Goal: Task Accomplishment & Management: Complete application form

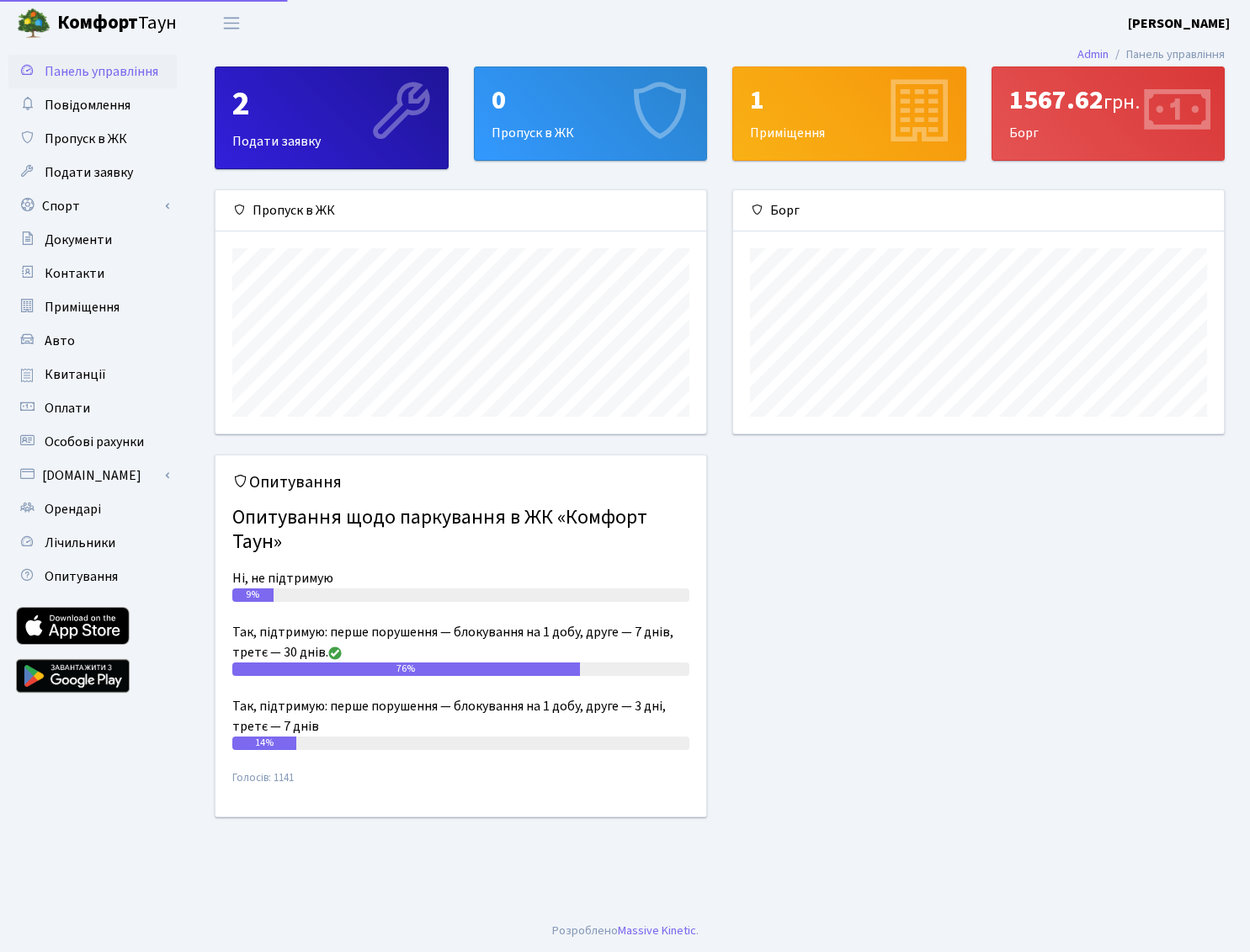
scroll to position [243, 490]
click at [80, 445] on span "Особові рахунки" at bounding box center [94, 442] width 99 height 19
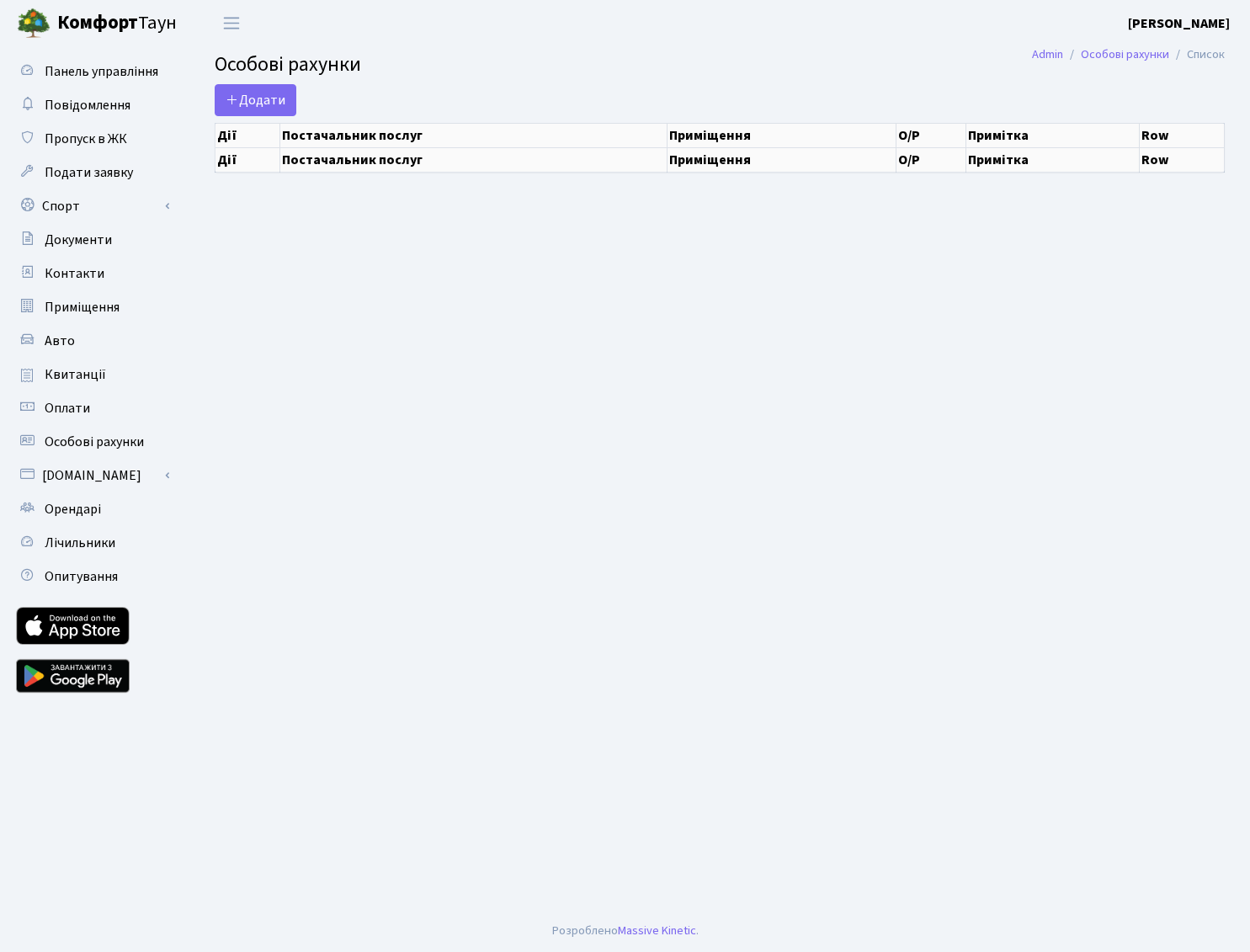
select select "25"
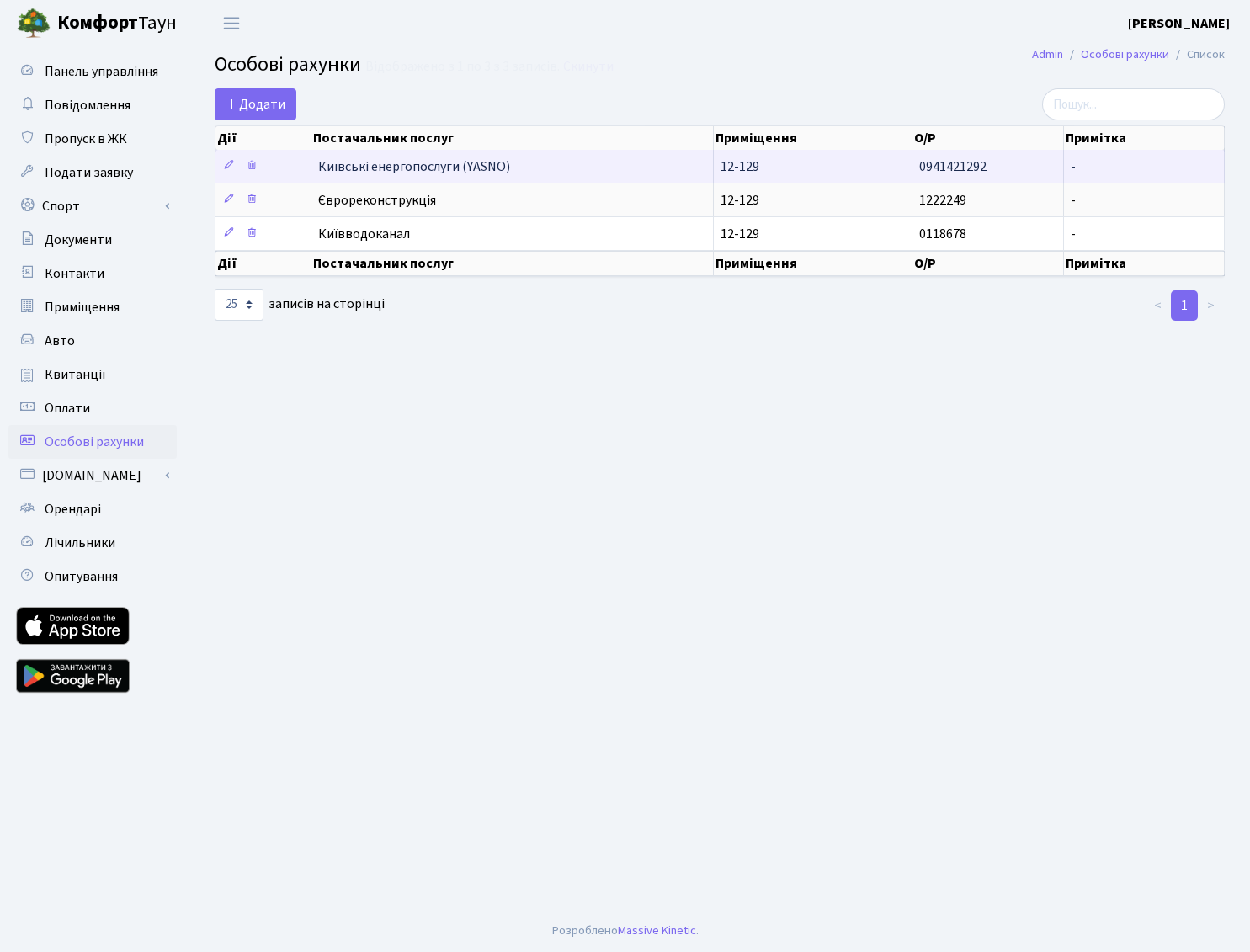
click at [981, 158] on span "0941421292" at bounding box center [952, 167] width 67 height 19
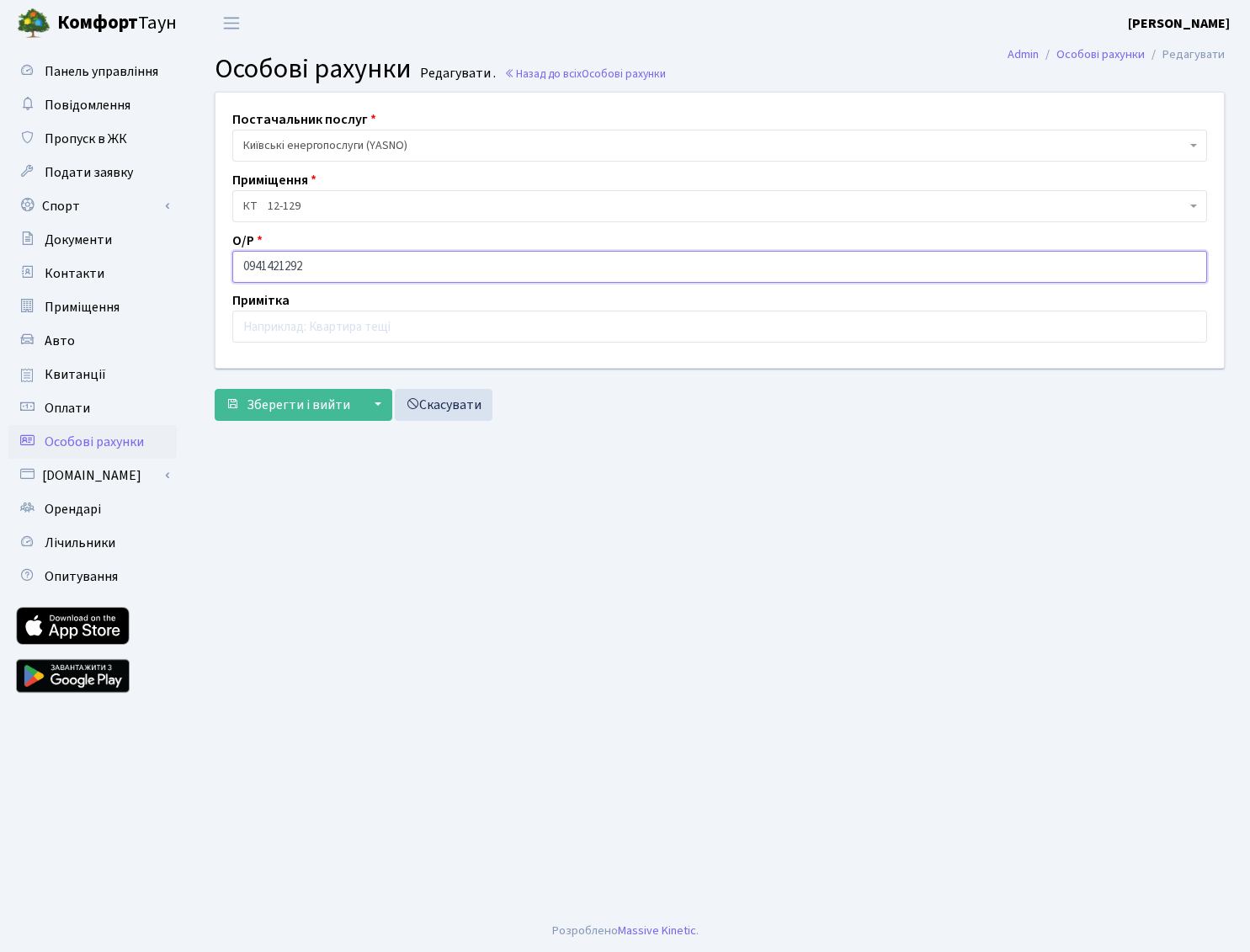
click at [285, 264] on input "0941421292" at bounding box center [720, 266] width 975 height 32
type input "09414211292"
click at [318, 403] on span "Зберегти і вийти" at bounding box center [299, 405] width 104 height 19
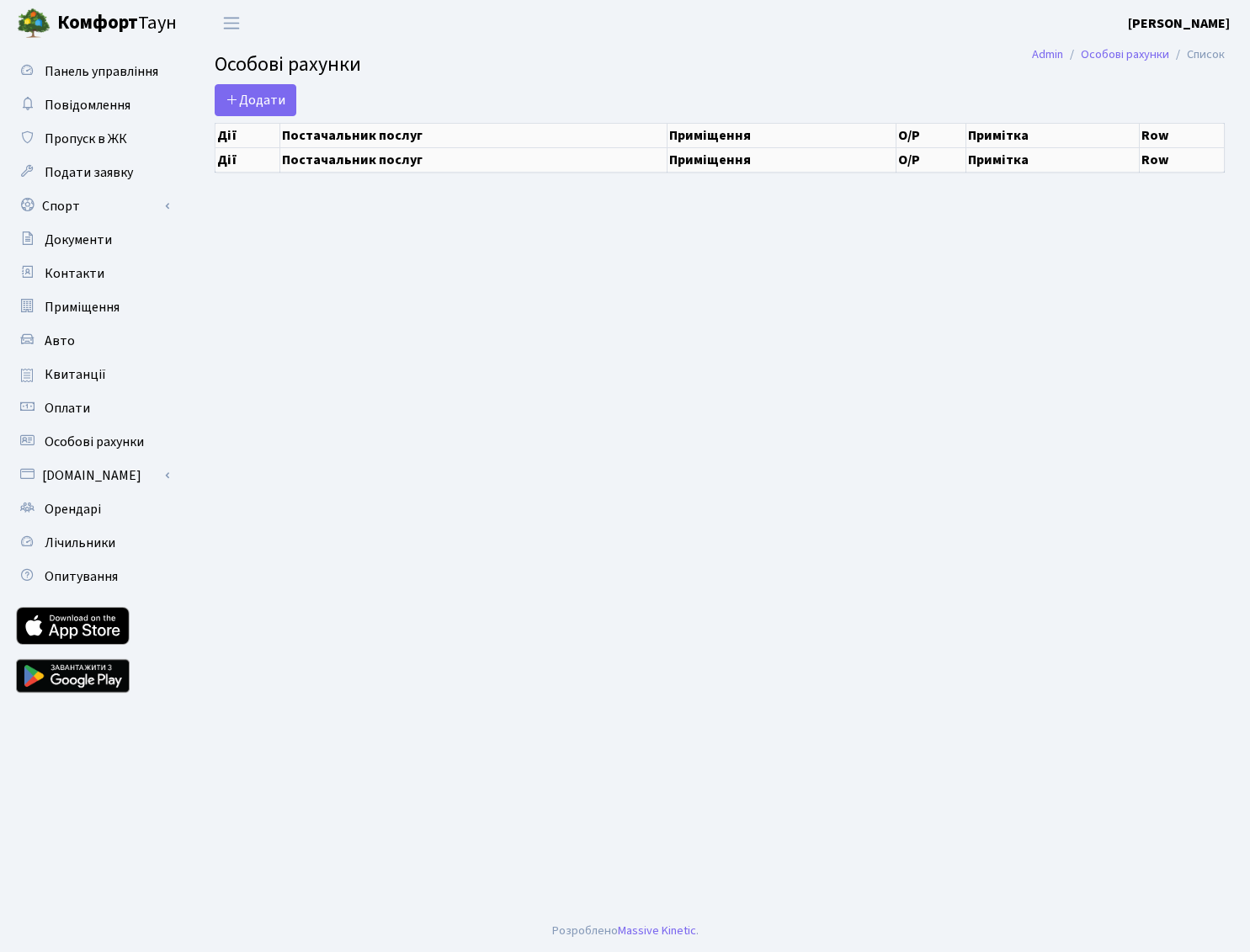
select select "25"
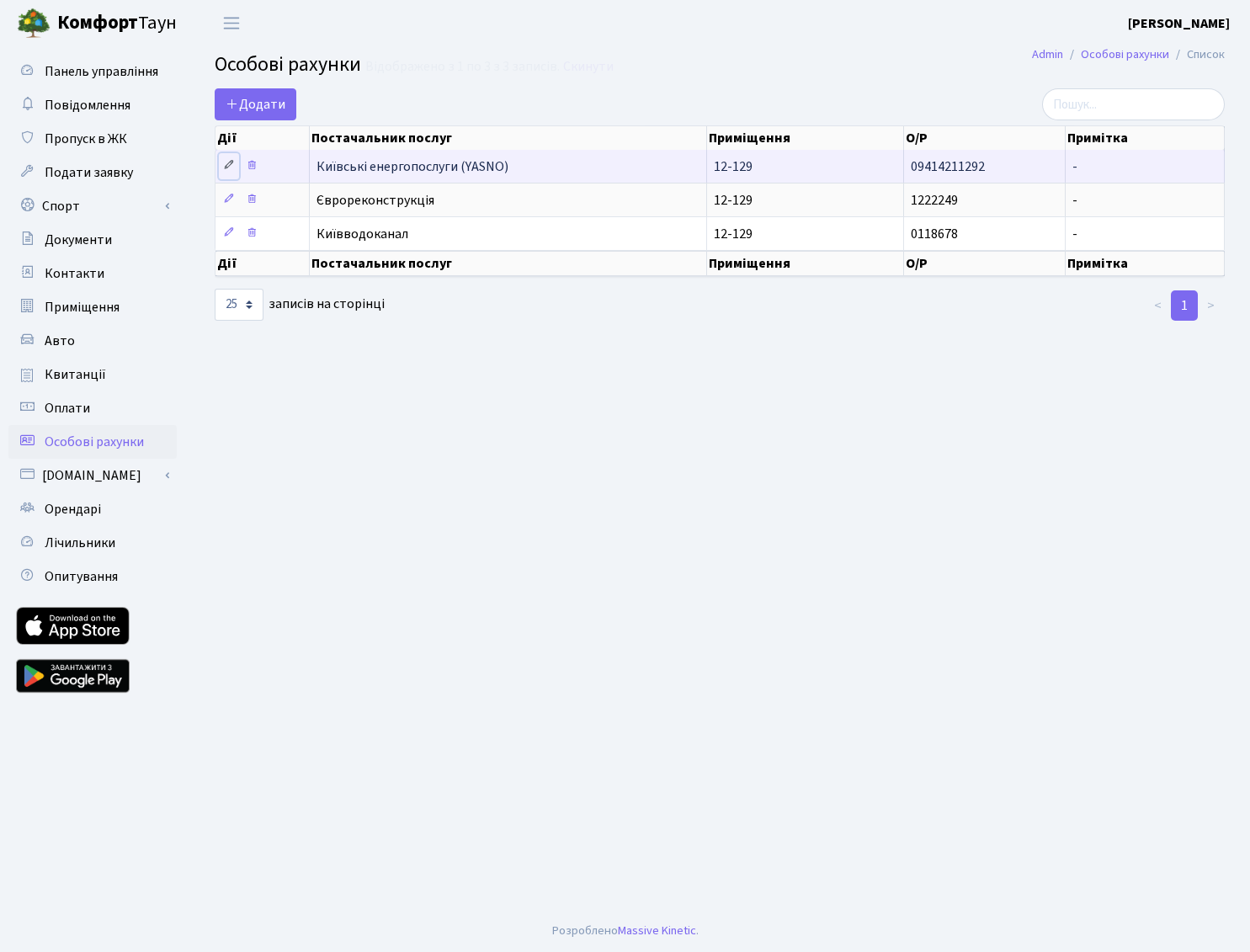
click at [228, 162] on icon at bounding box center [229, 164] width 11 height 11
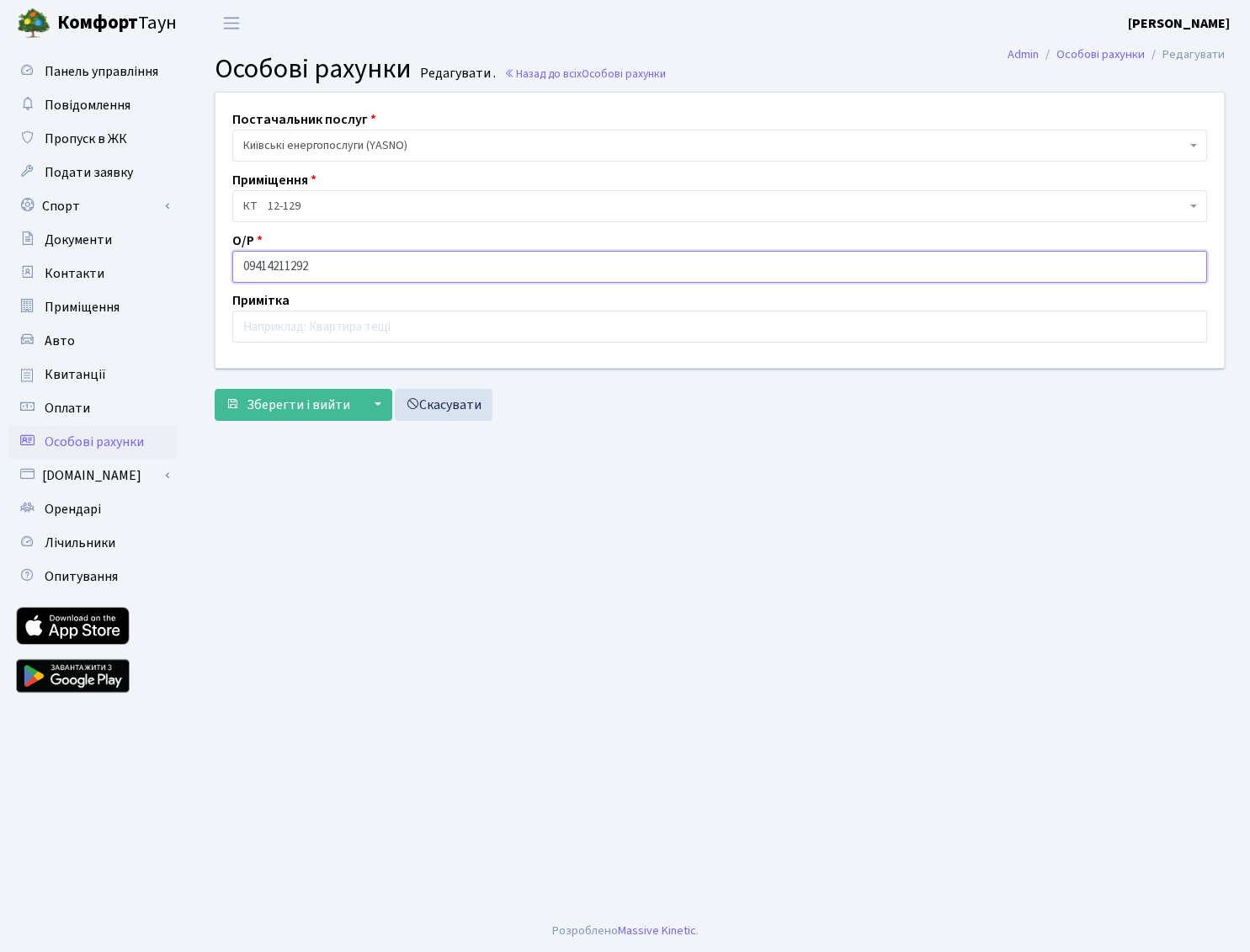
click at [336, 274] on input "09414211292" at bounding box center [720, 266] width 975 height 32
click at [337, 272] on input "09414211292" at bounding box center [720, 266] width 975 height 32
click at [337, 271] on input "09414211292" at bounding box center [720, 266] width 975 height 32
click at [301, 399] on span "Зберегти і вийти" at bounding box center [299, 405] width 104 height 19
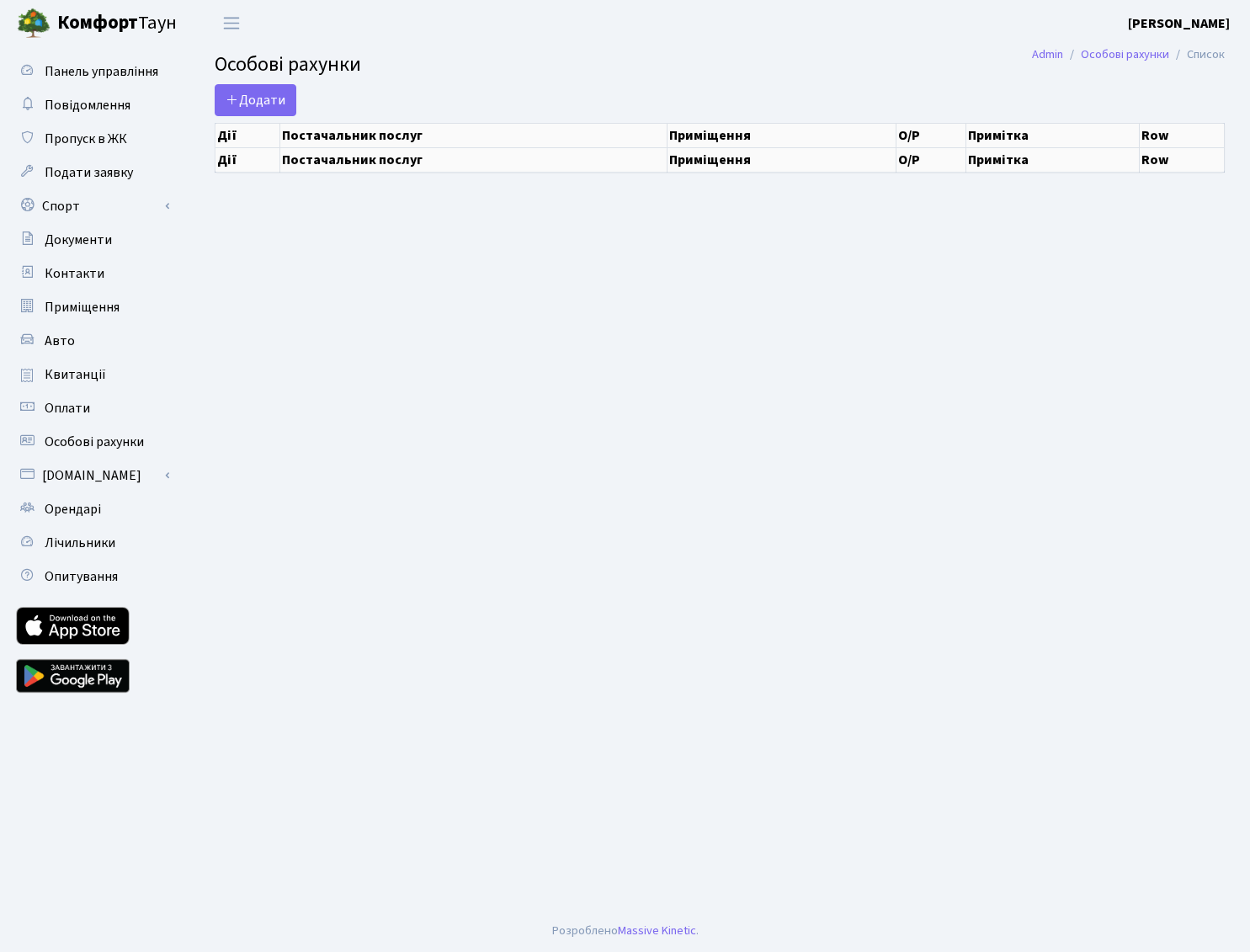
select select "25"
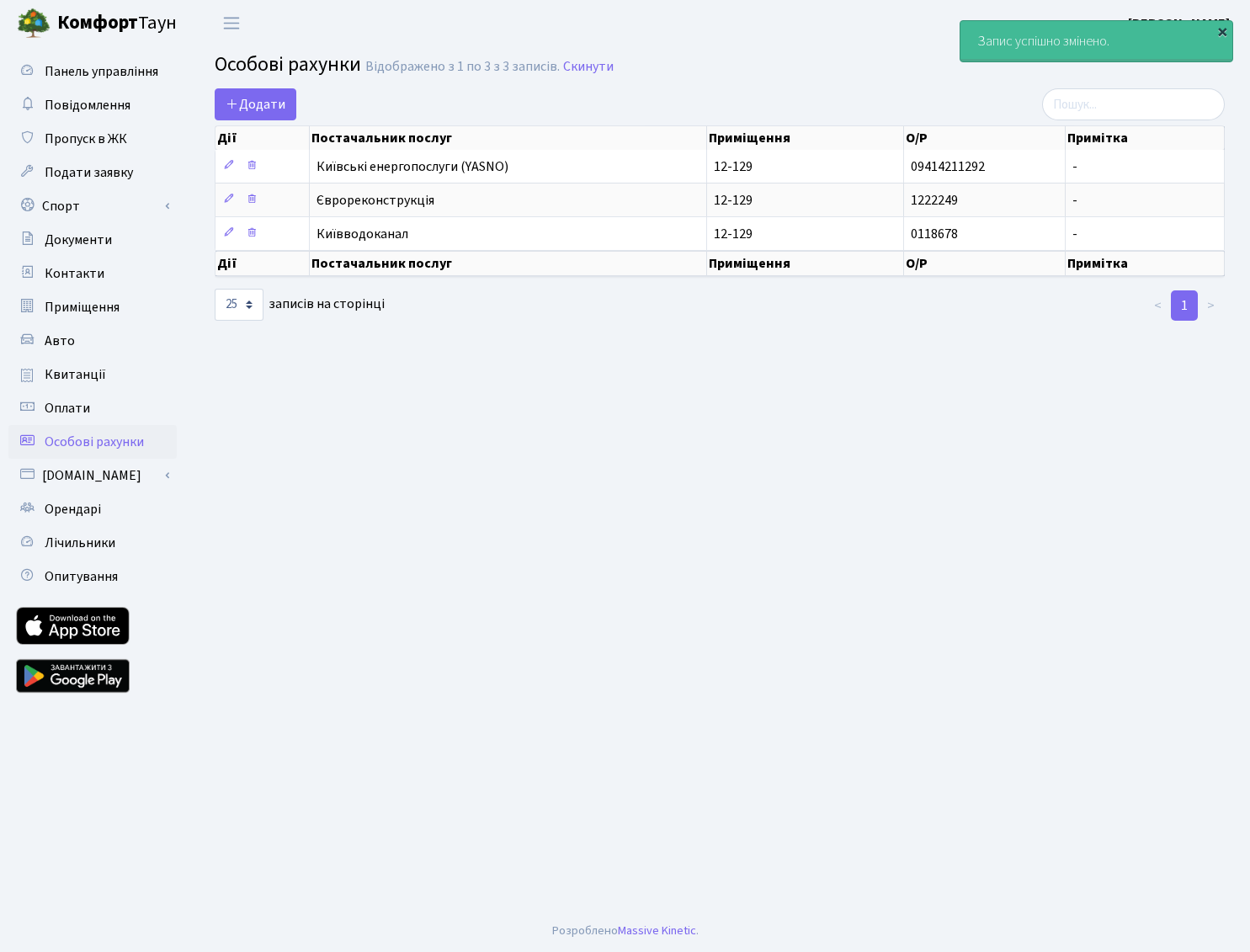
click at [1223, 26] on div "×" at bounding box center [1223, 31] width 17 height 17
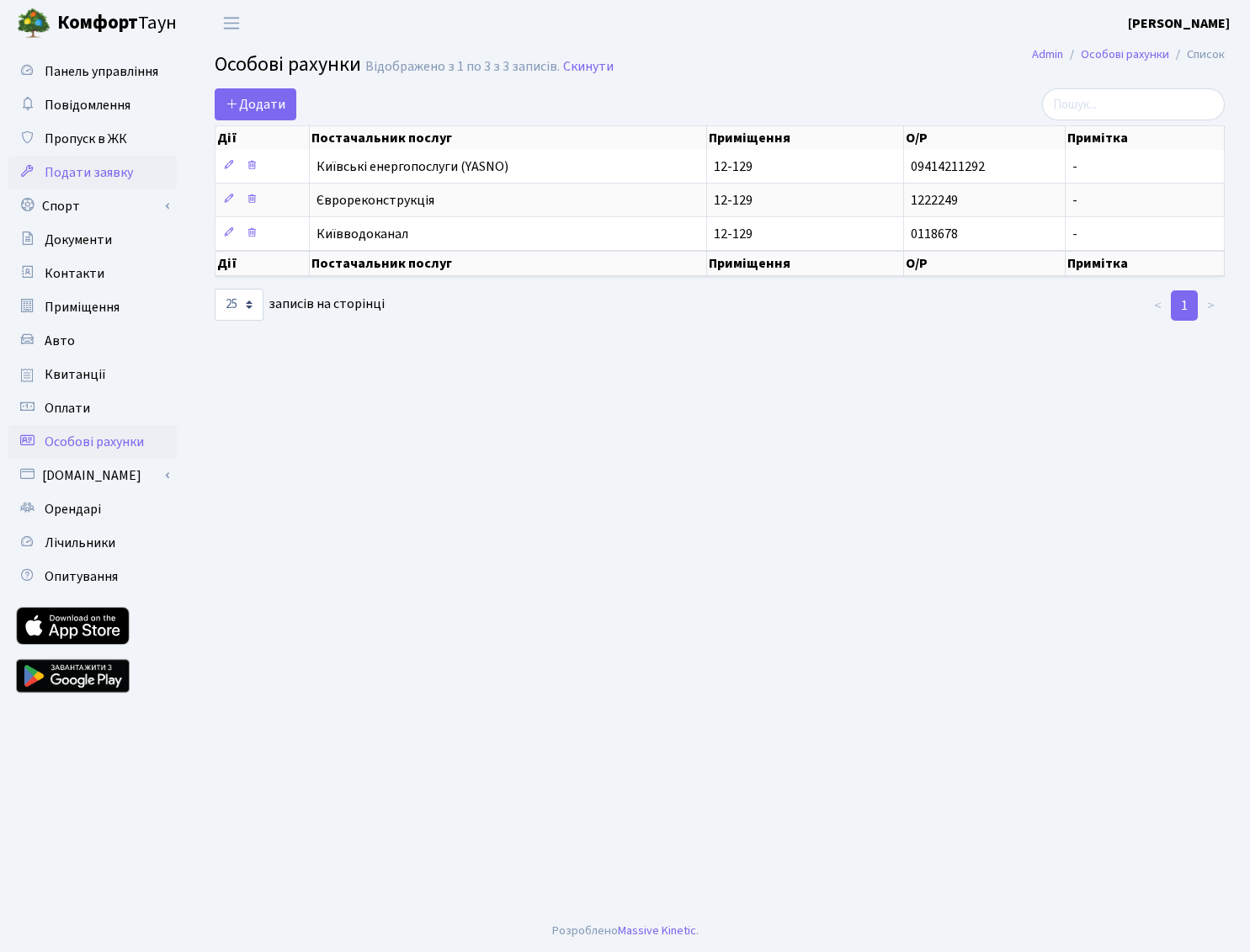
click at [89, 172] on span "Подати заявку" at bounding box center [89, 173] width 89 height 19
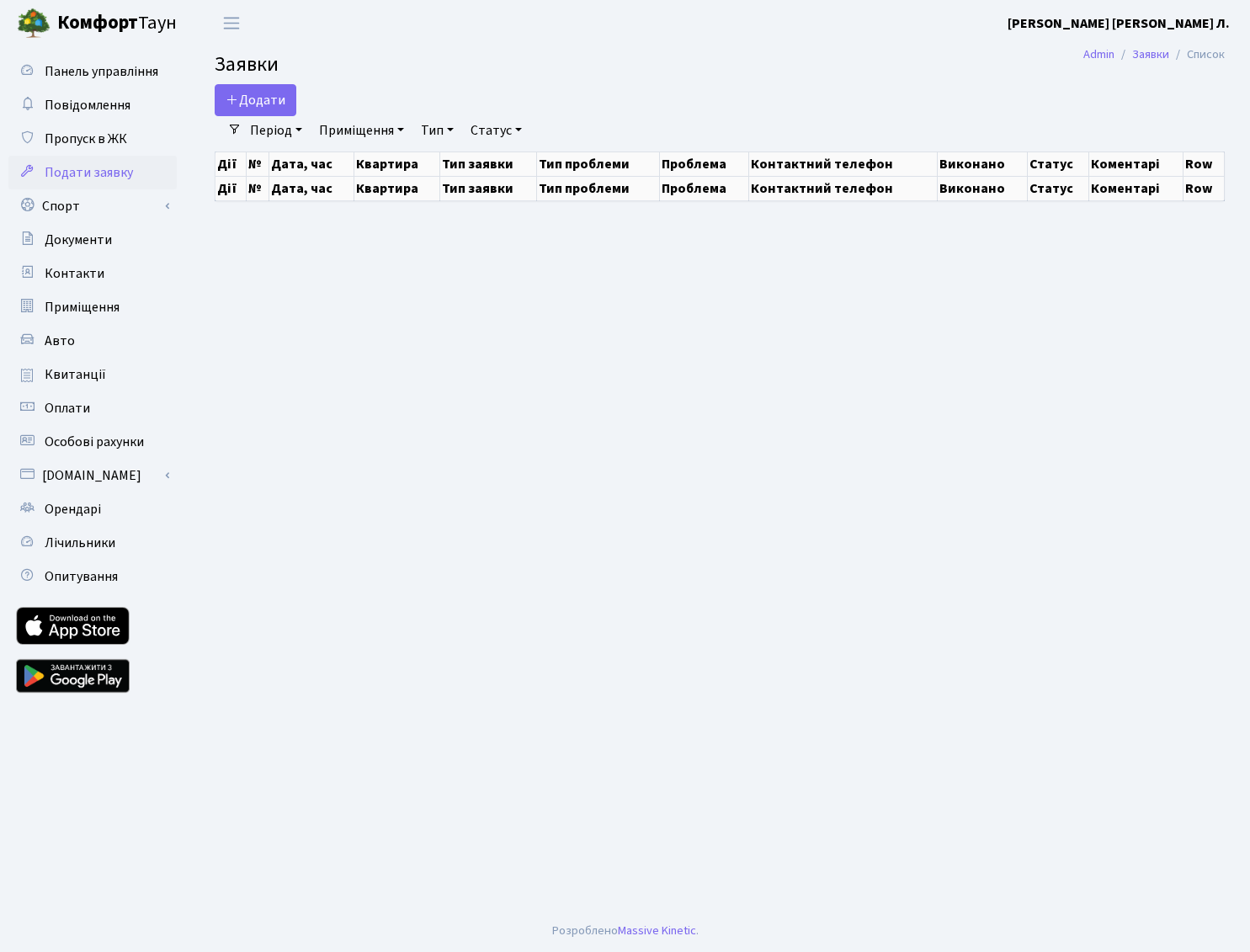
select select "25"
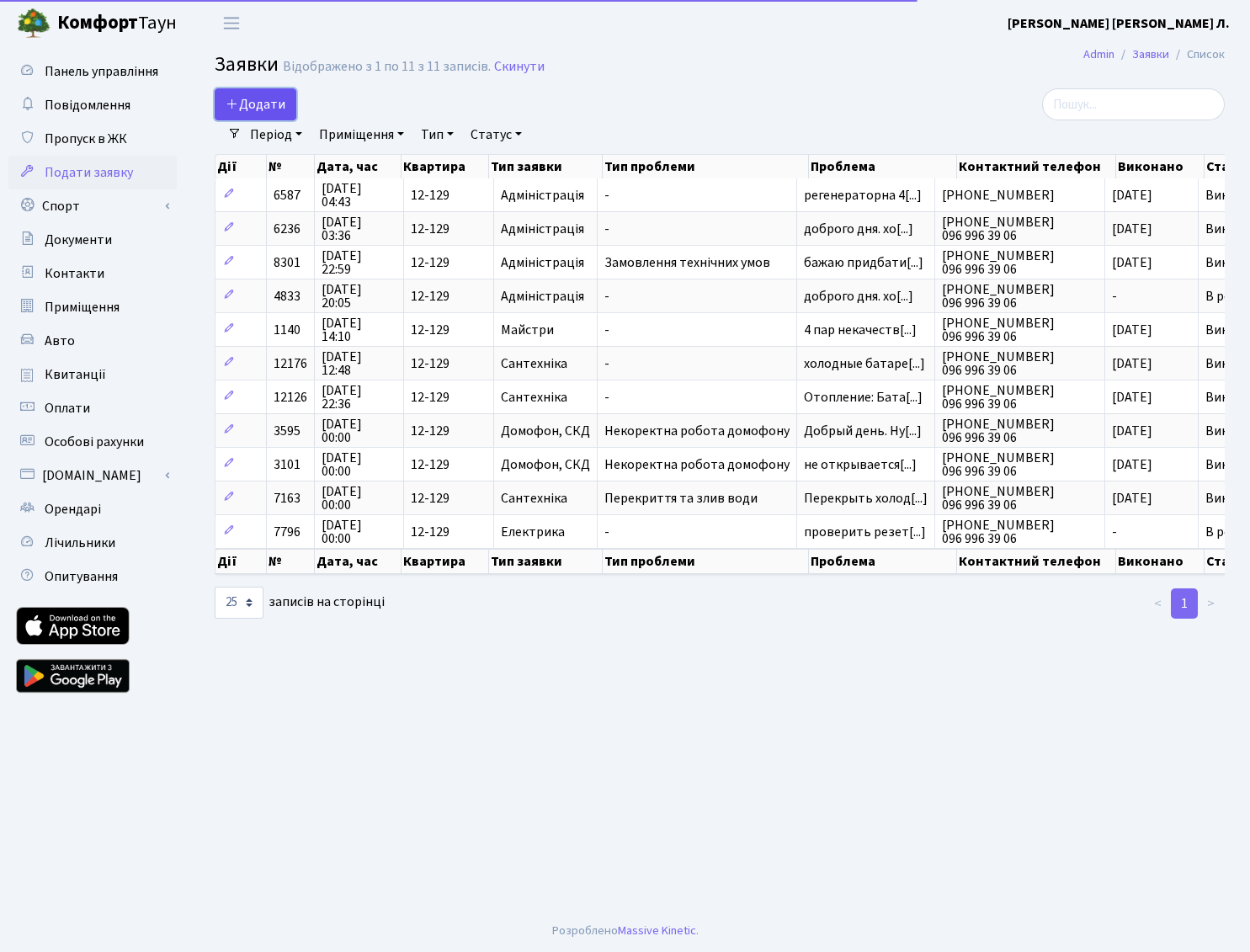
click at [235, 97] on icon at bounding box center [232, 103] width 13 height 13
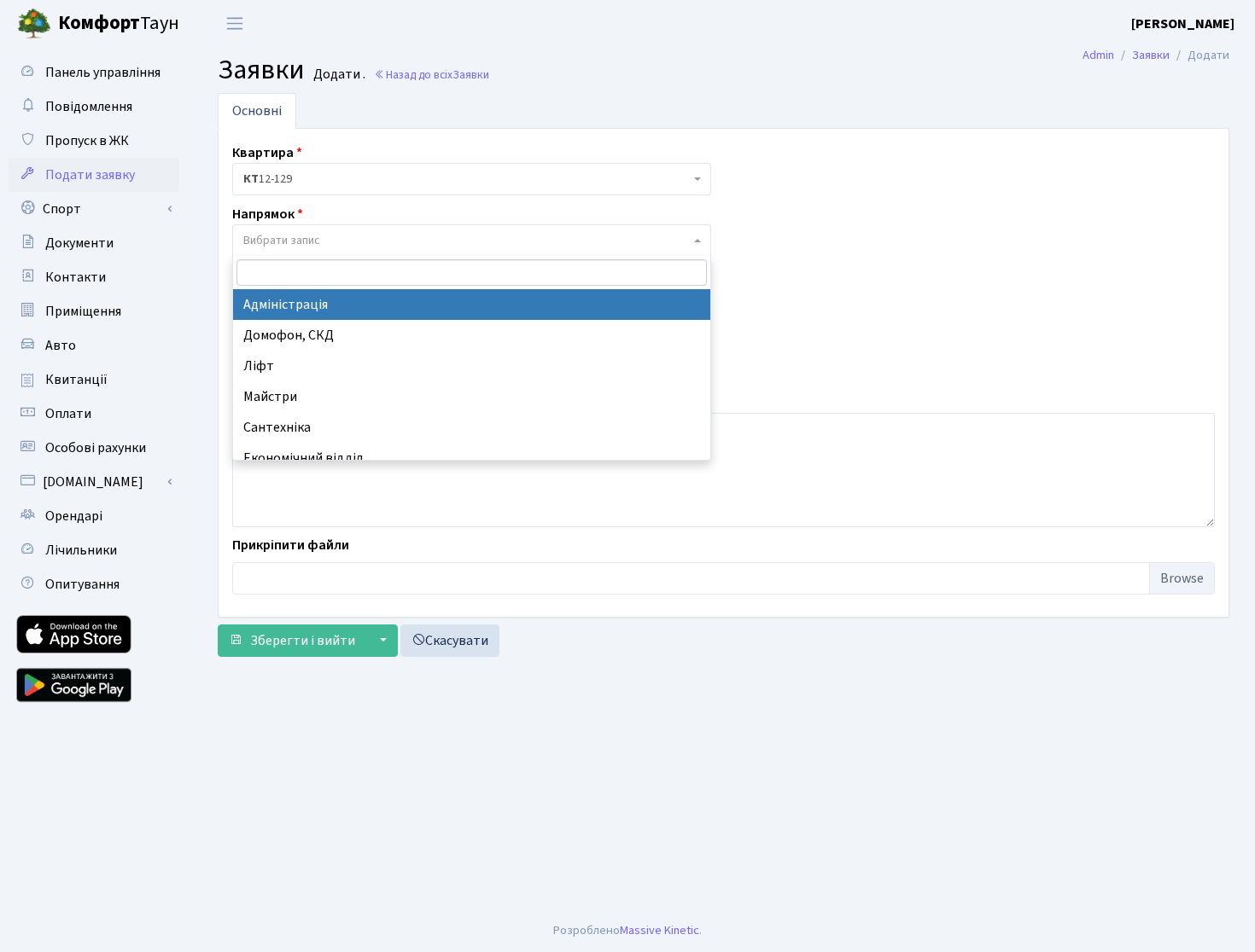
click at [302, 235] on span "Вибрати запис" at bounding box center [282, 240] width 77 height 17
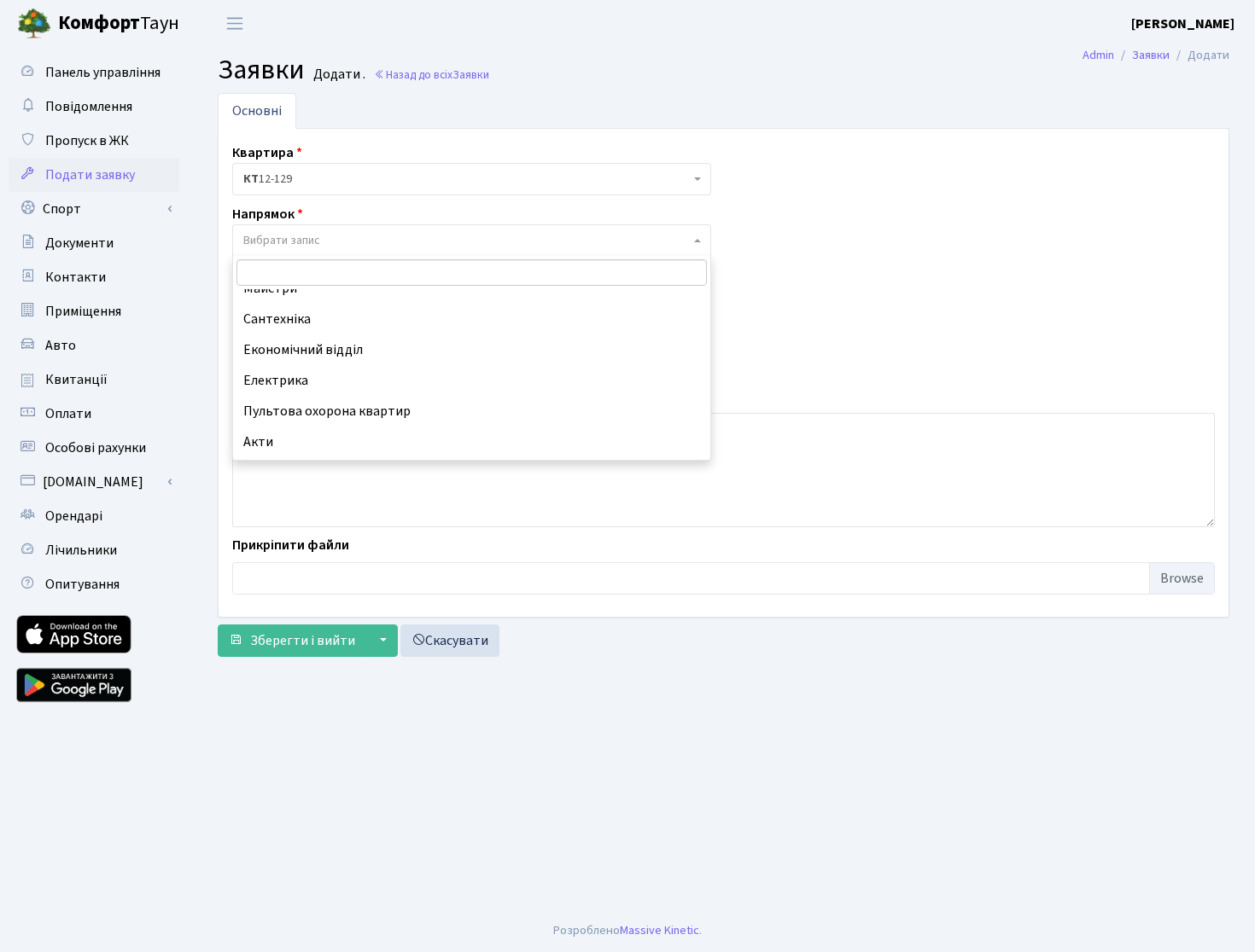
scroll to position [105, 0]
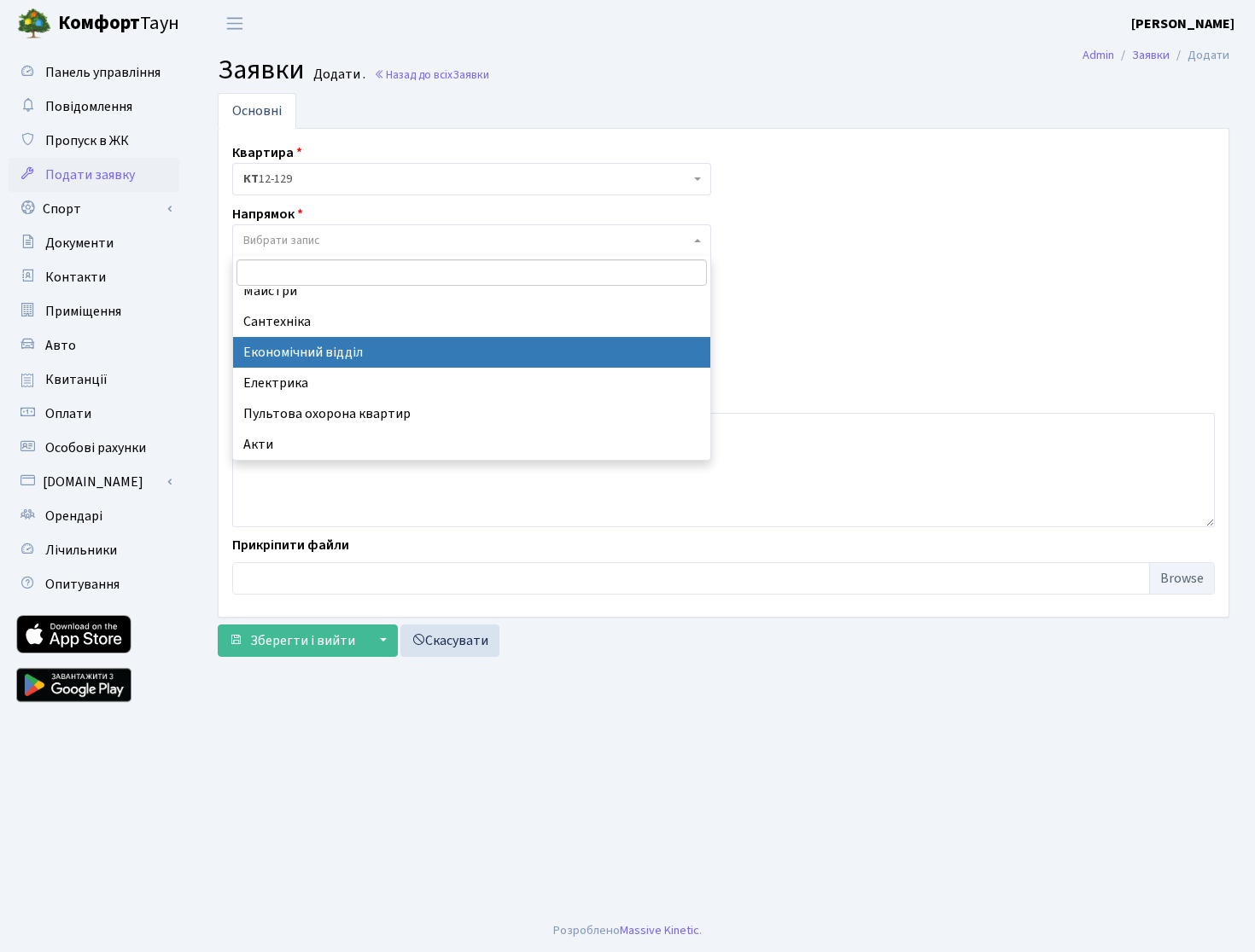
select select "9"
select select
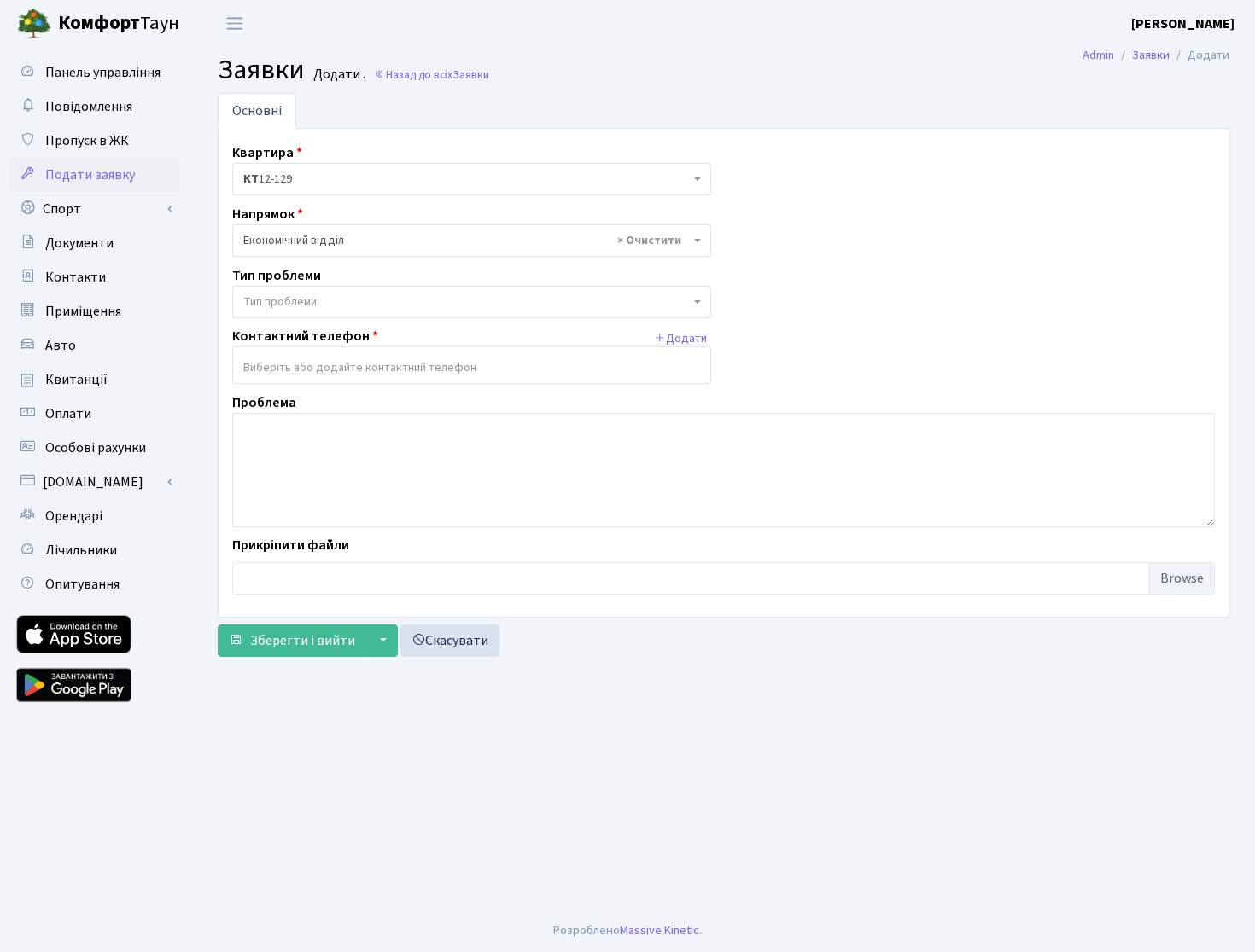
click at [299, 292] on span "Тип проблеми" at bounding box center [471, 302] width 479 height 33
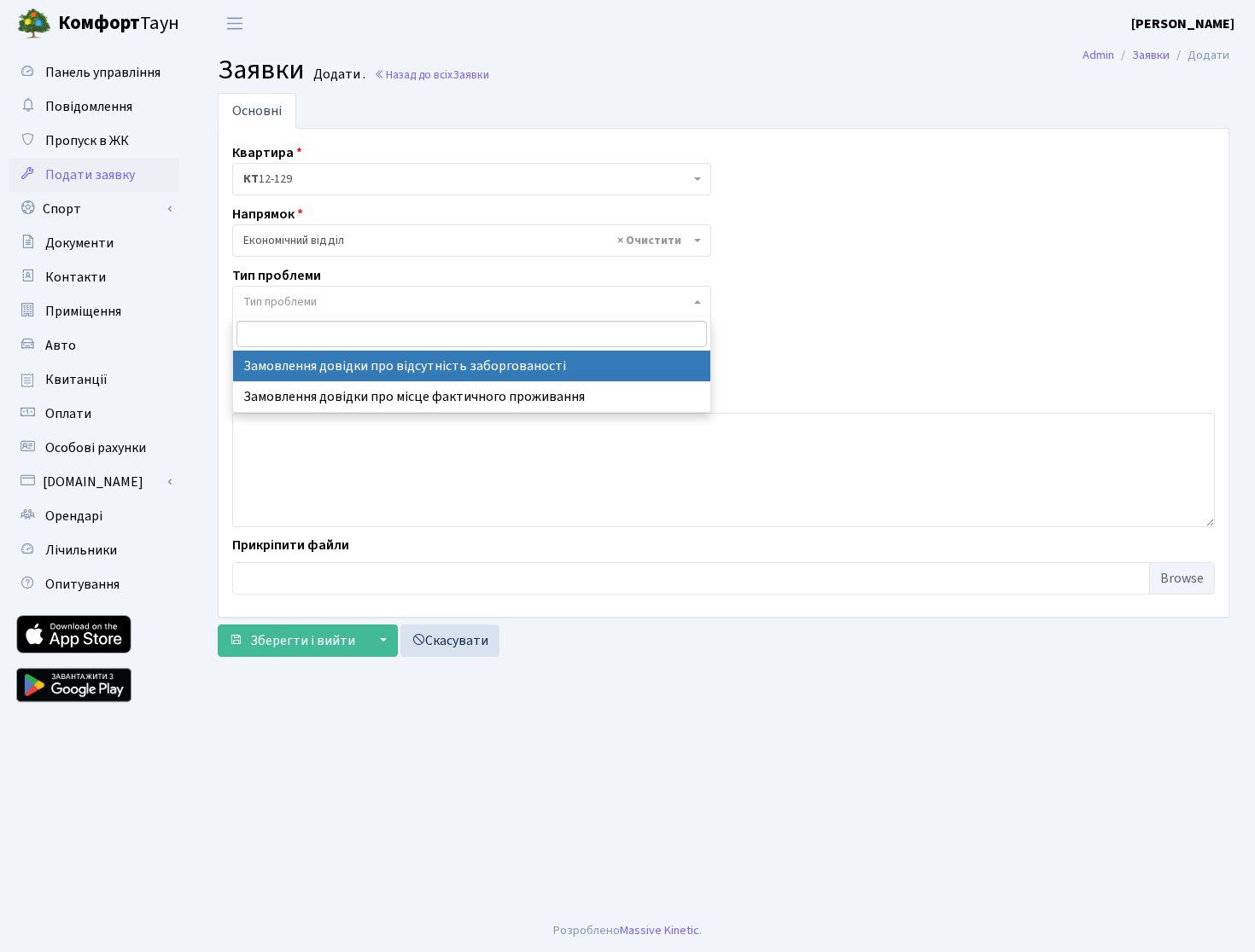
click at [348, 246] on span "× Економічний відділ" at bounding box center [467, 240] width 446 height 17
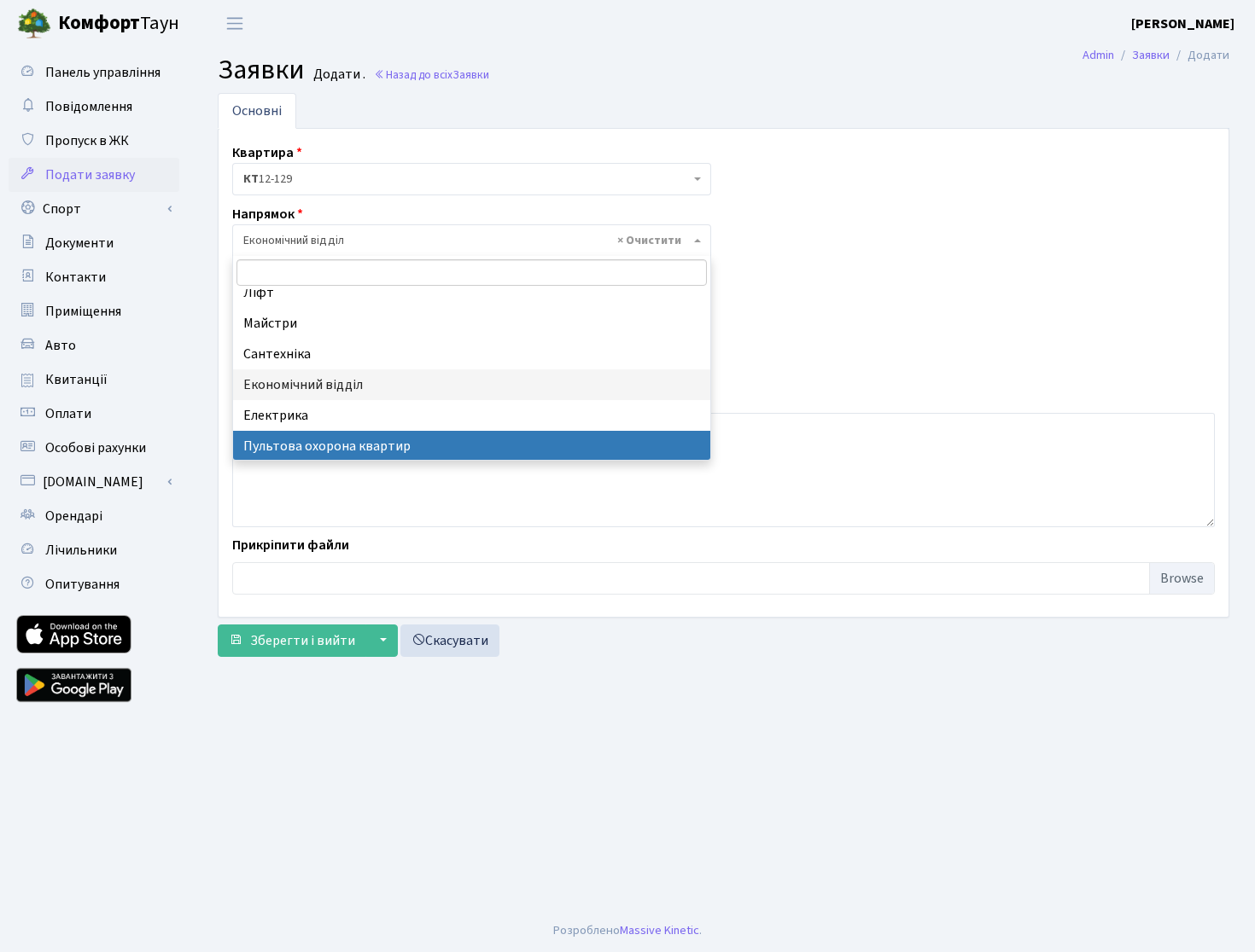
scroll to position [0, 0]
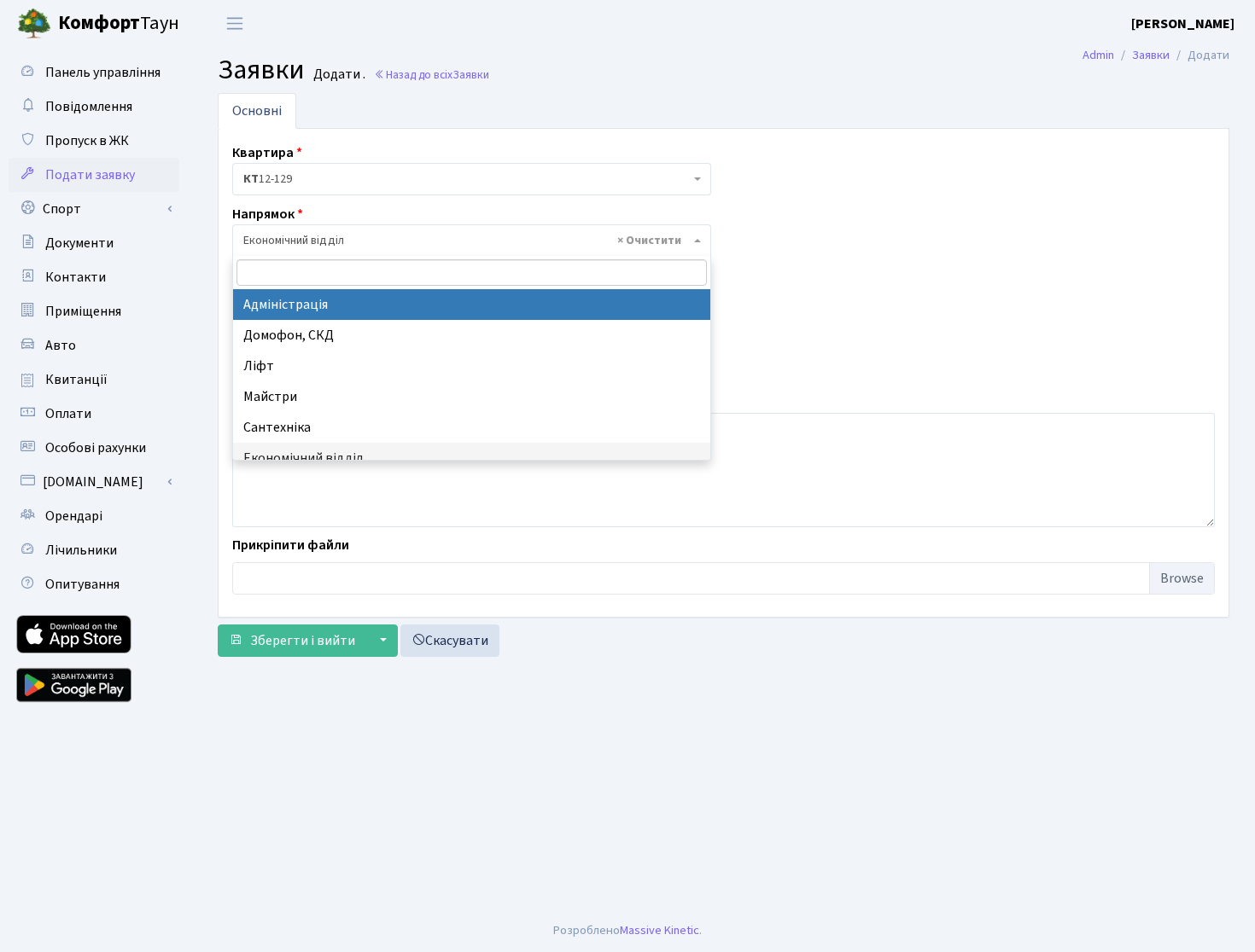
select select "5"
select select
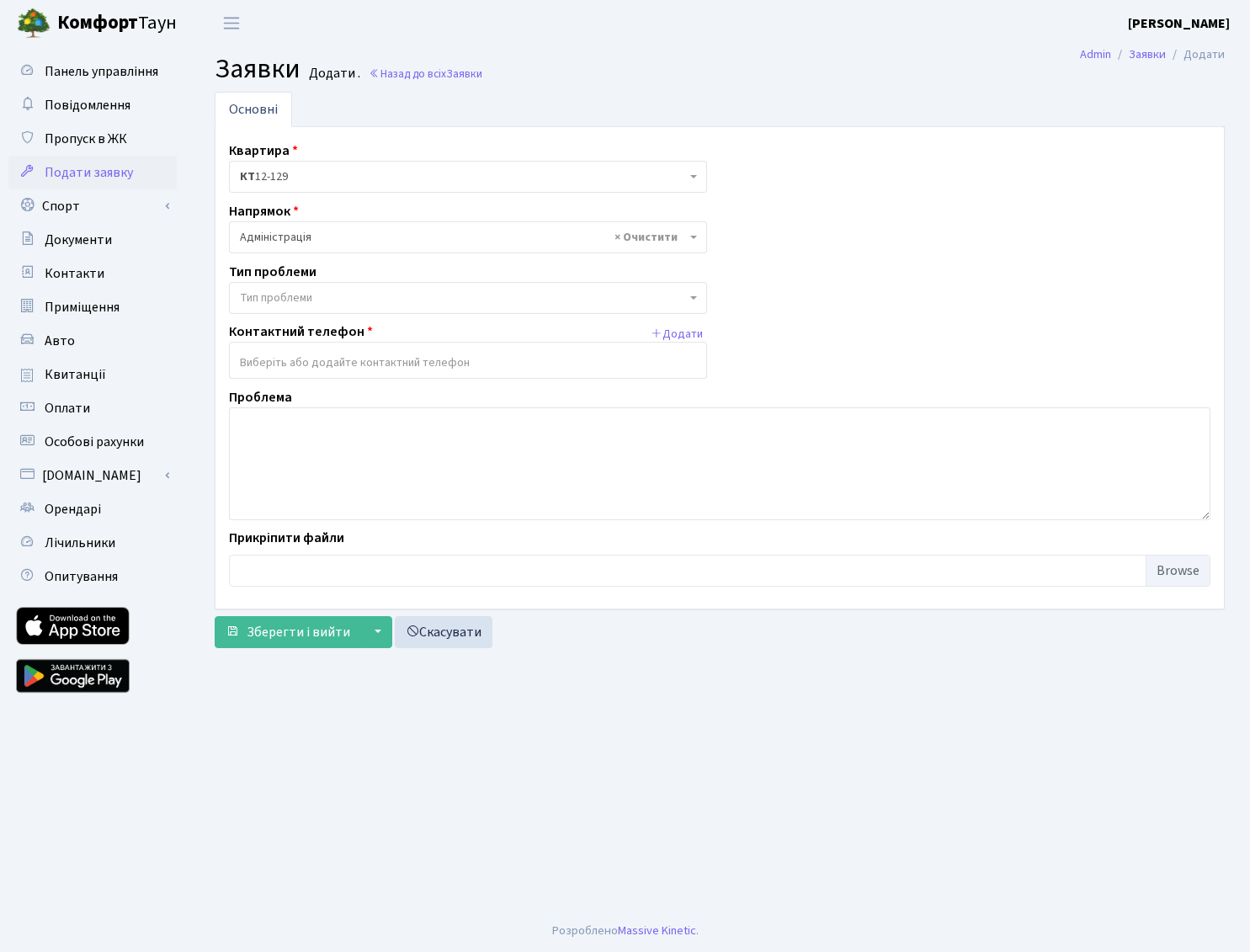
click at [334, 296] on span "Тип проблеми" at bounding box center [463, 298] width 446 height 17
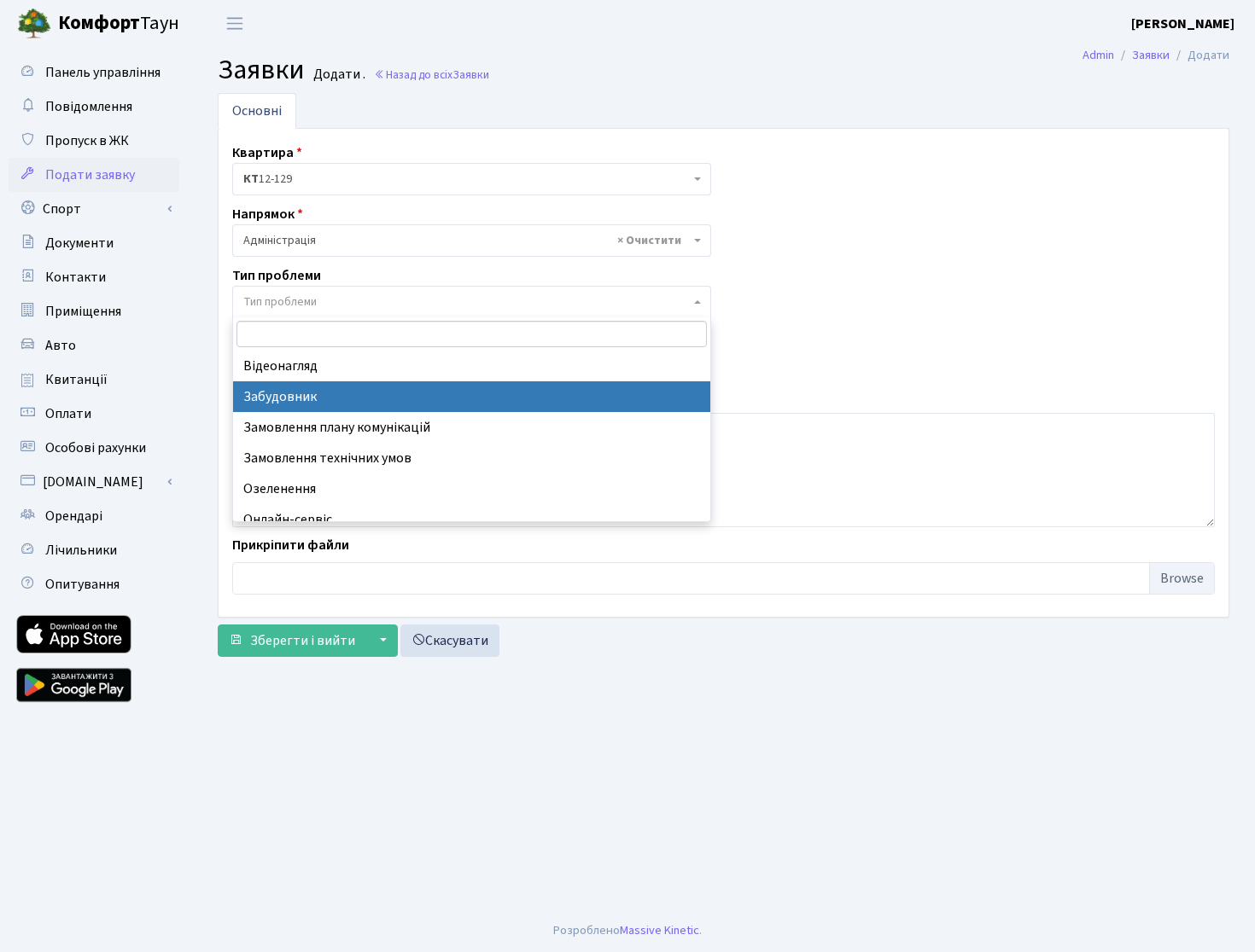
click at [924, 261] on div "Квартира <b>КТ</b>&nbsp;&nbsp;&nbsp;&nbsp;12-129 КТ 12-129 Напрямок - Адміністр…" at bounding box center [723, 373] width 1008 height 461
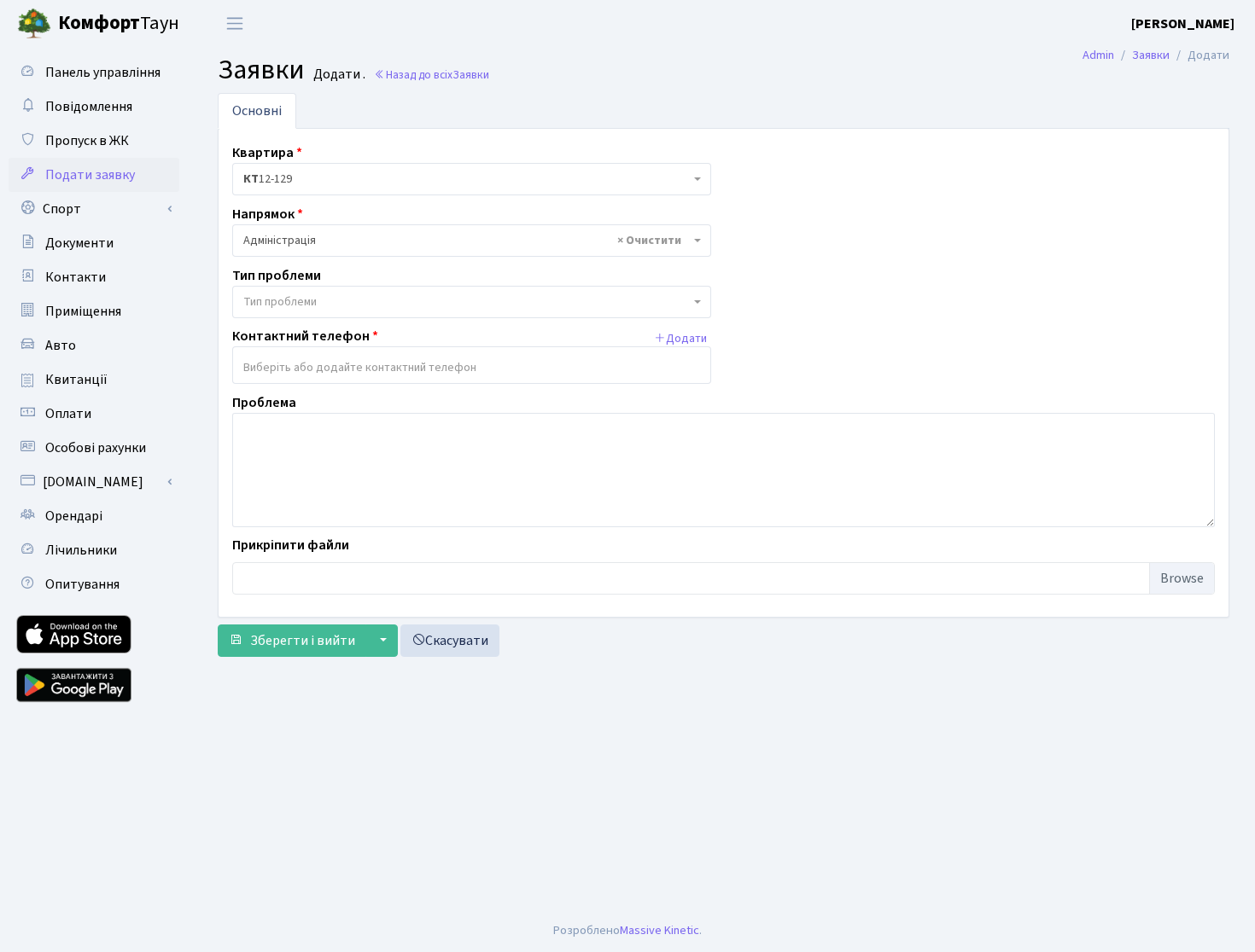
click at [695, 235] on span "× Адміністрація" at bounding box center [471, 240] width 479 height 33
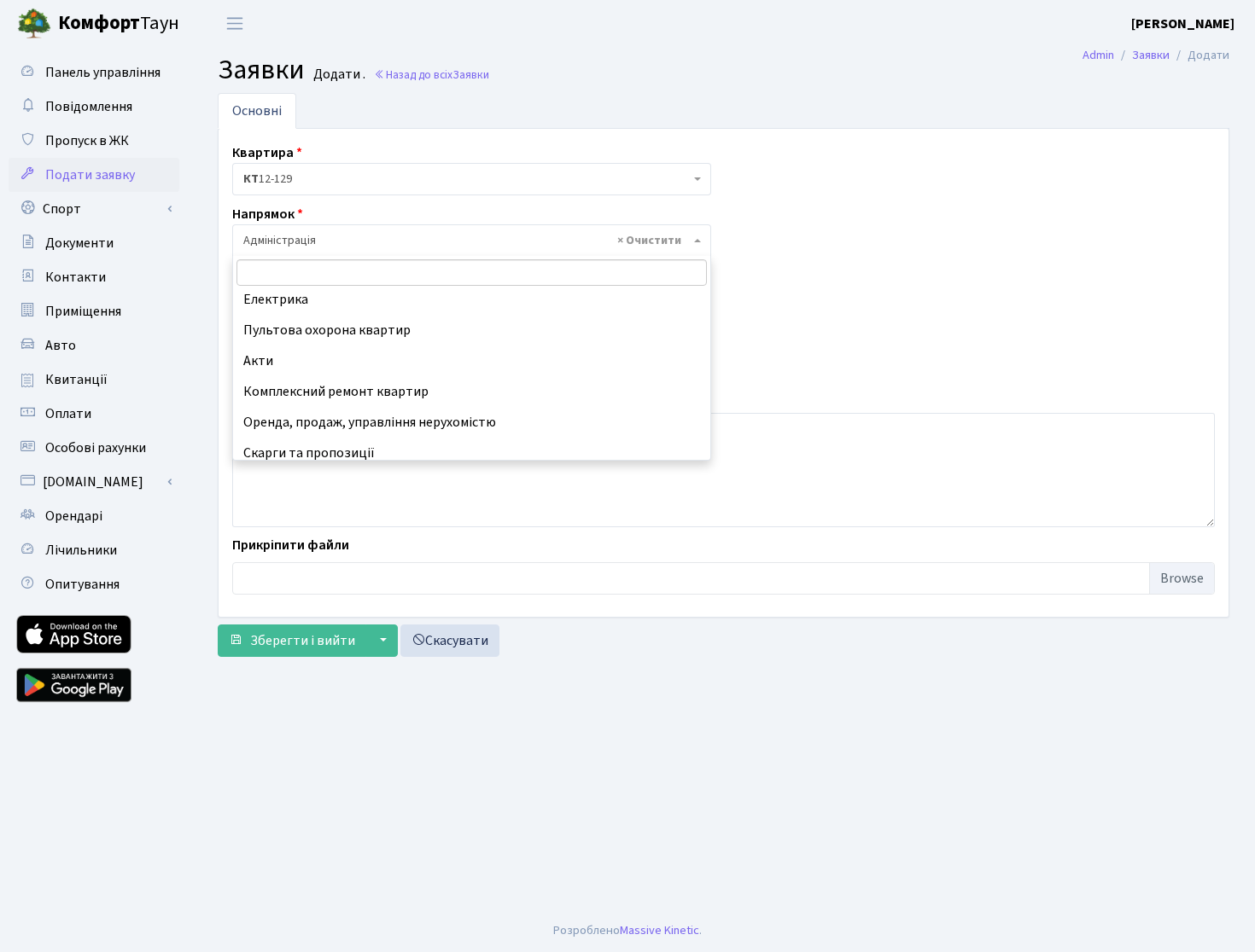
scroll to position [198, 0]
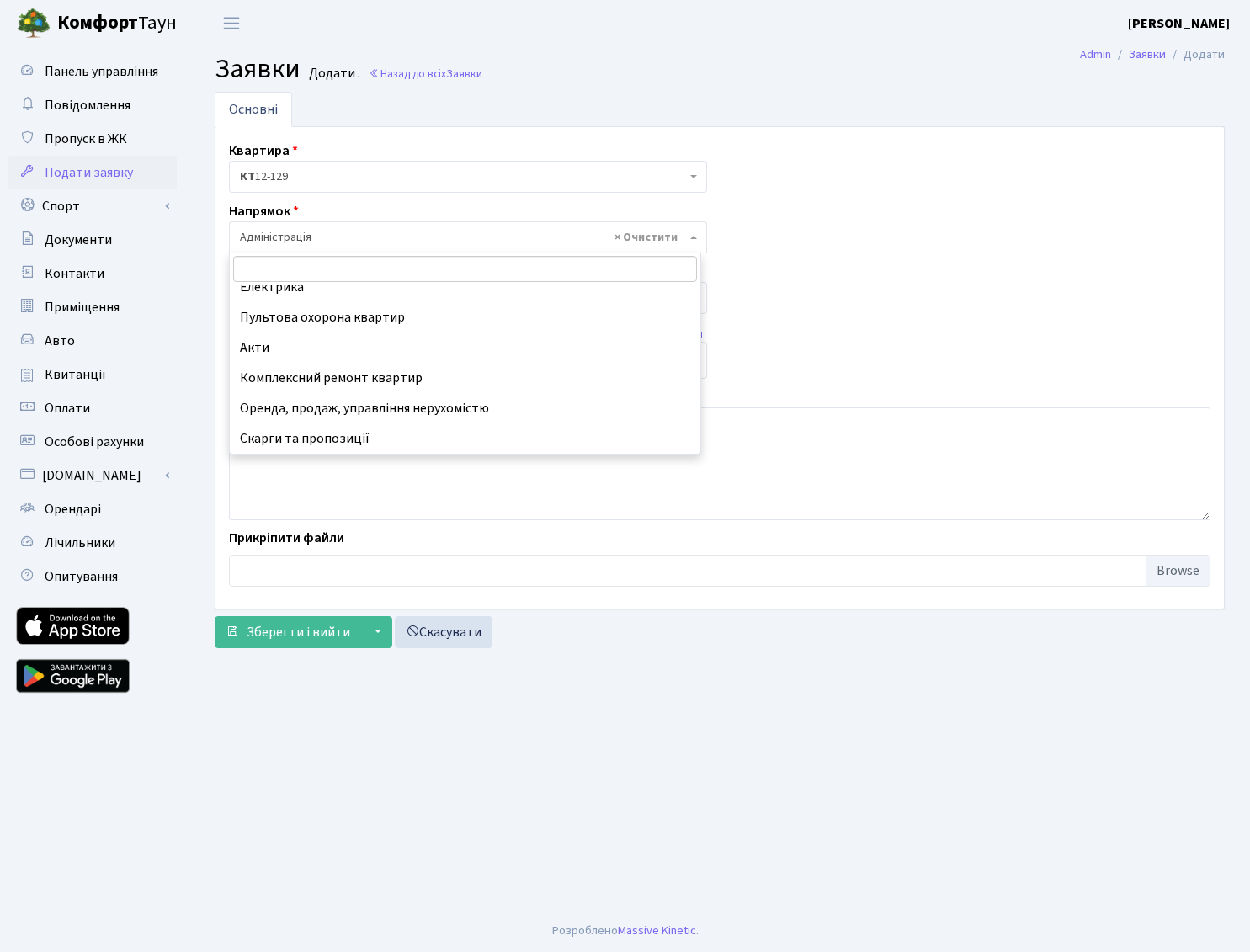
click at [845, 283] on div "Квартира <b>КТ</b>&nbsp;&nbsp;&nbsp;&nbsp;12-129 КТ 12-129 Напрямок - Адміністр…" at bounding box center [719, 367] width 1006 height 454
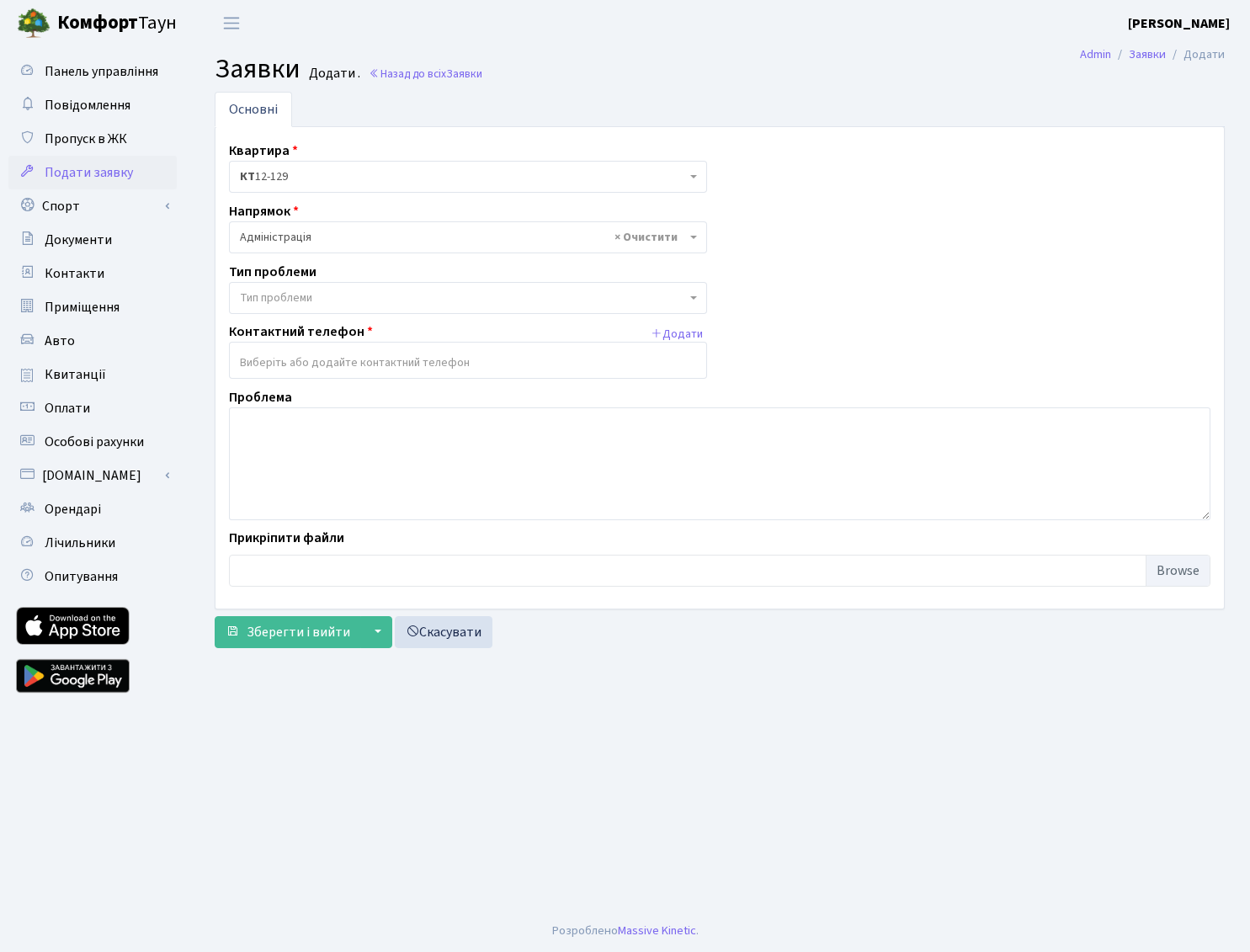
click at [320, 358] on input "search" at bounding box center [468, 363] width 476 height 30
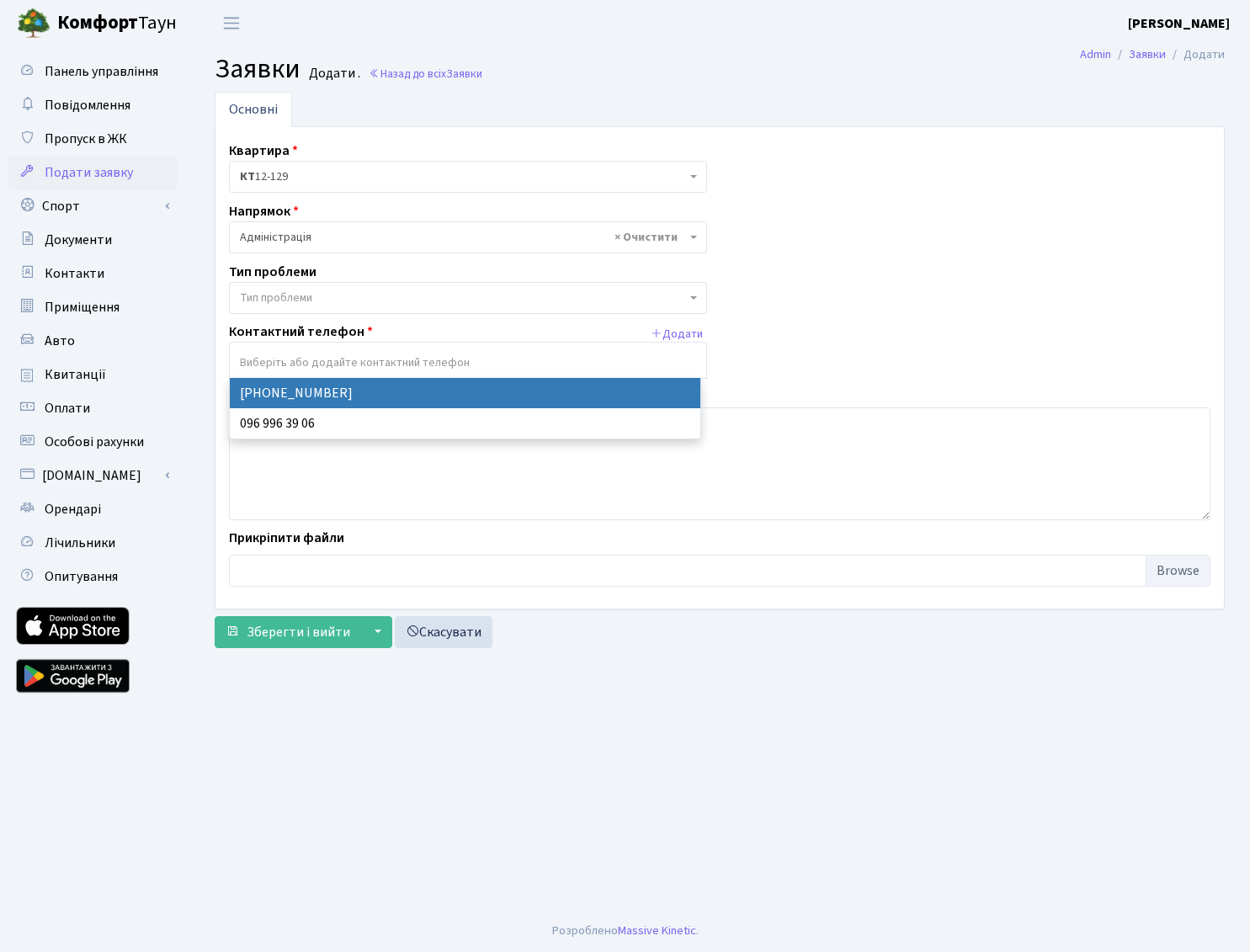
select select "77619"
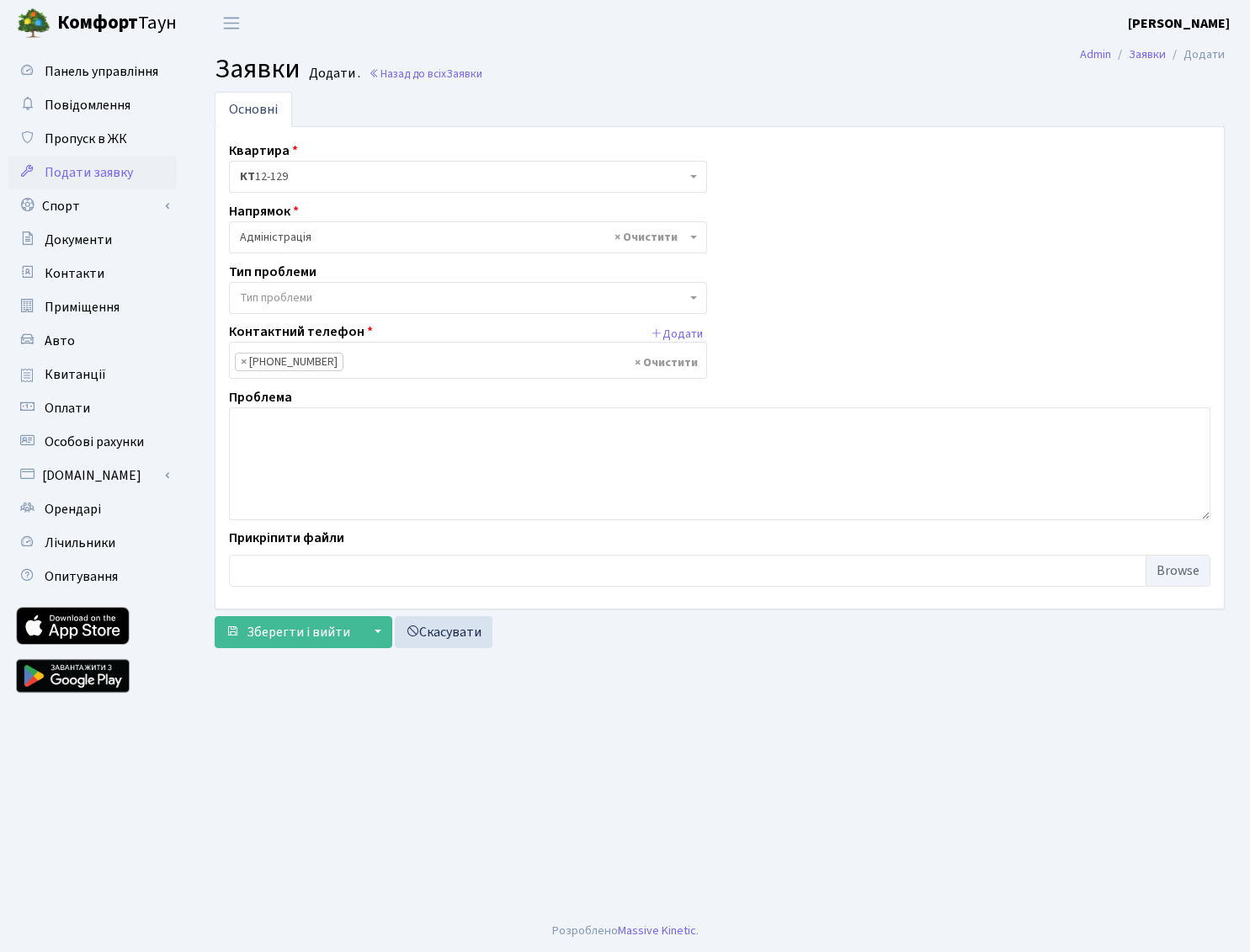
click at [279, 292] on span "Тип проблеми" at bounding box center [276, 298] width 73 height 17
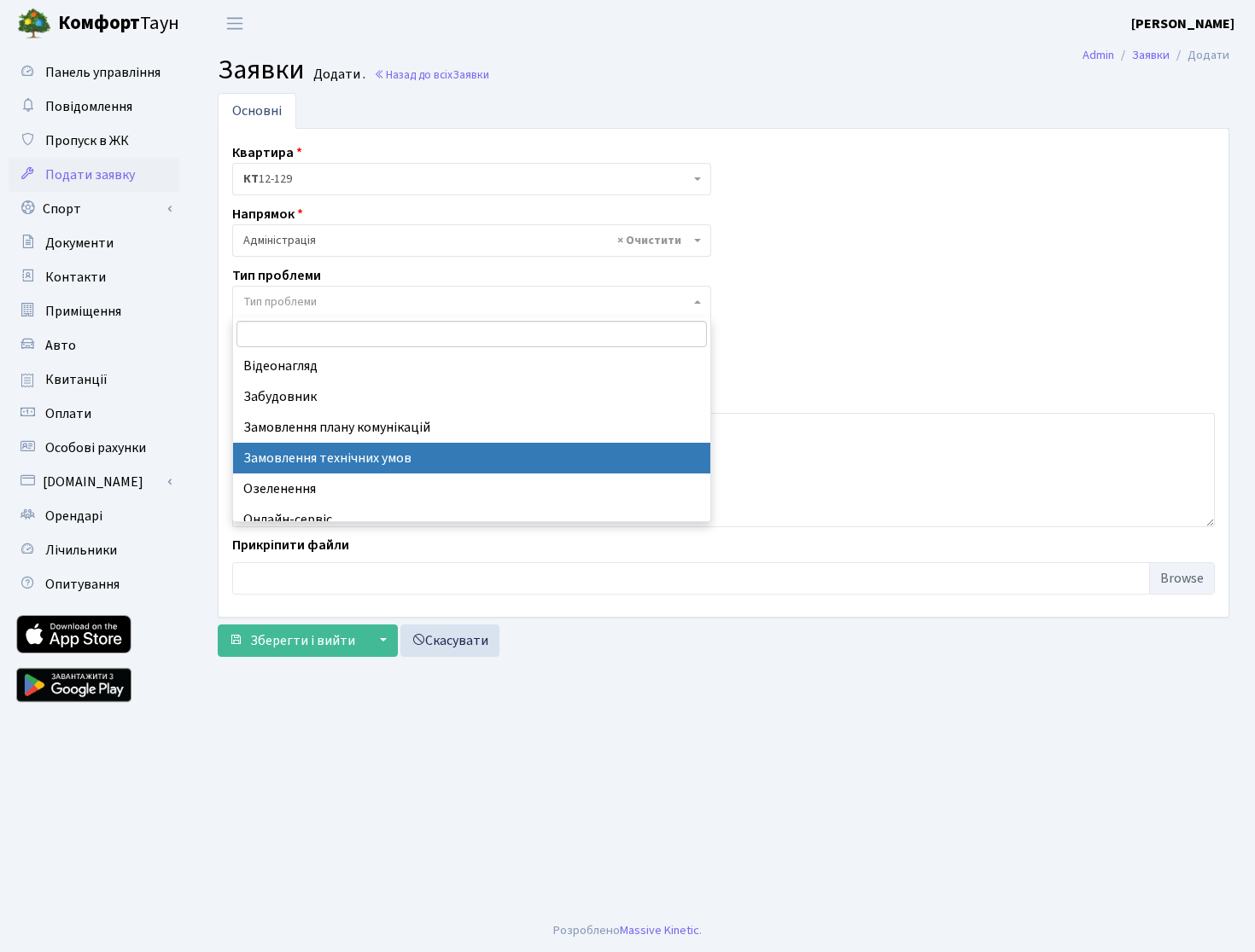
scroll to position [168, 0]
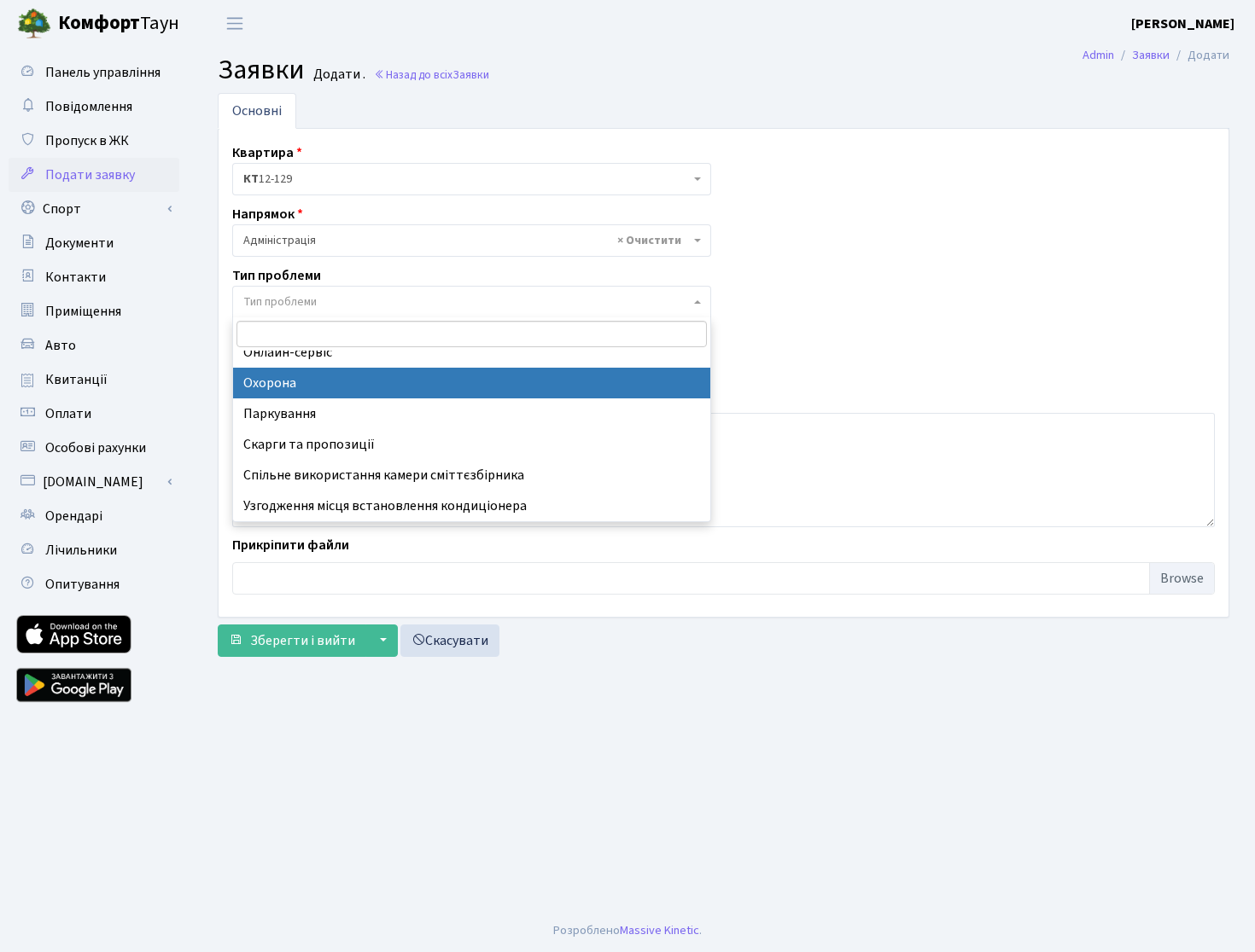
click at [308, 239] on span "× Адміністрація" at bounding box center [467, 240] width 446 height 17
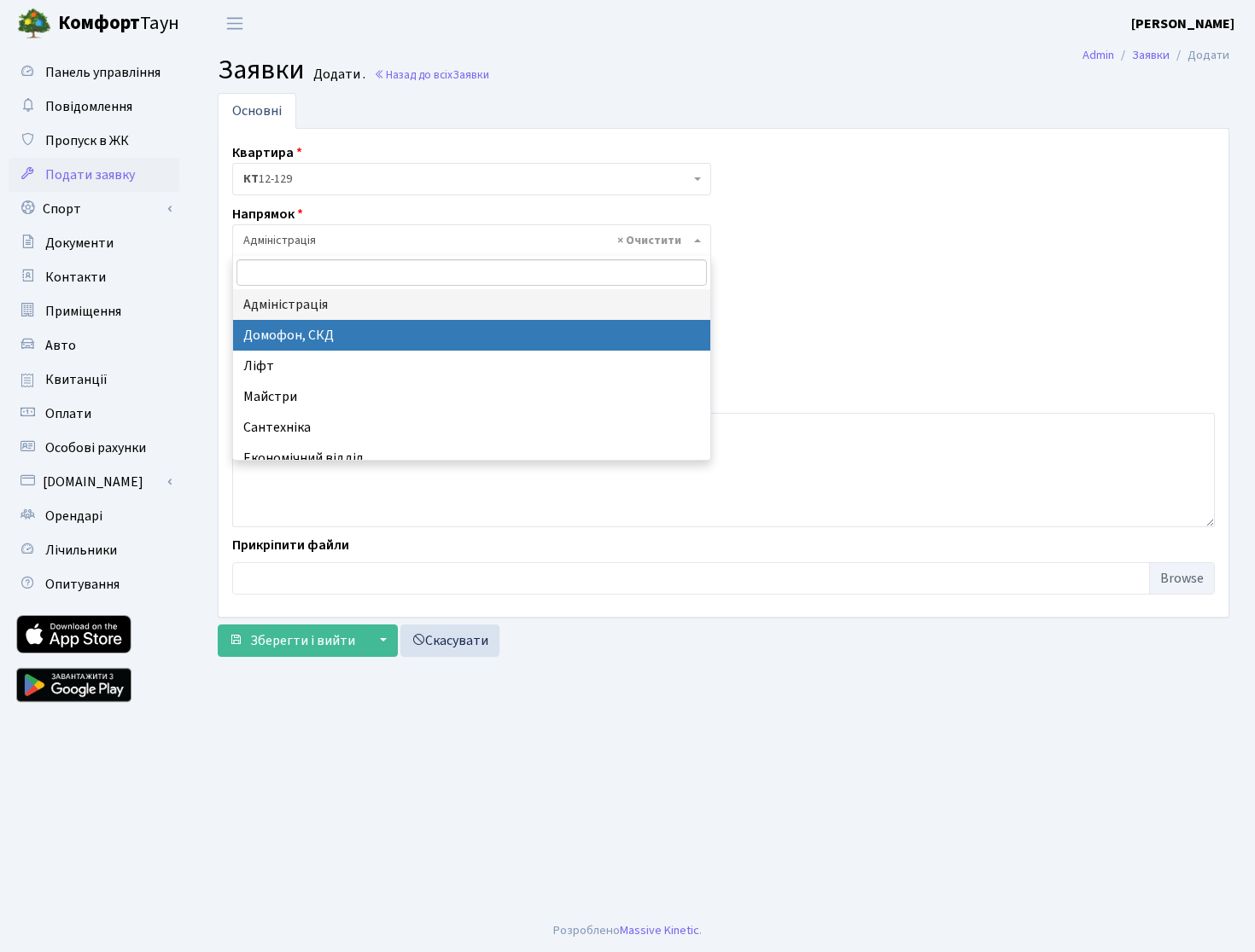
scroll to position [23, 0]
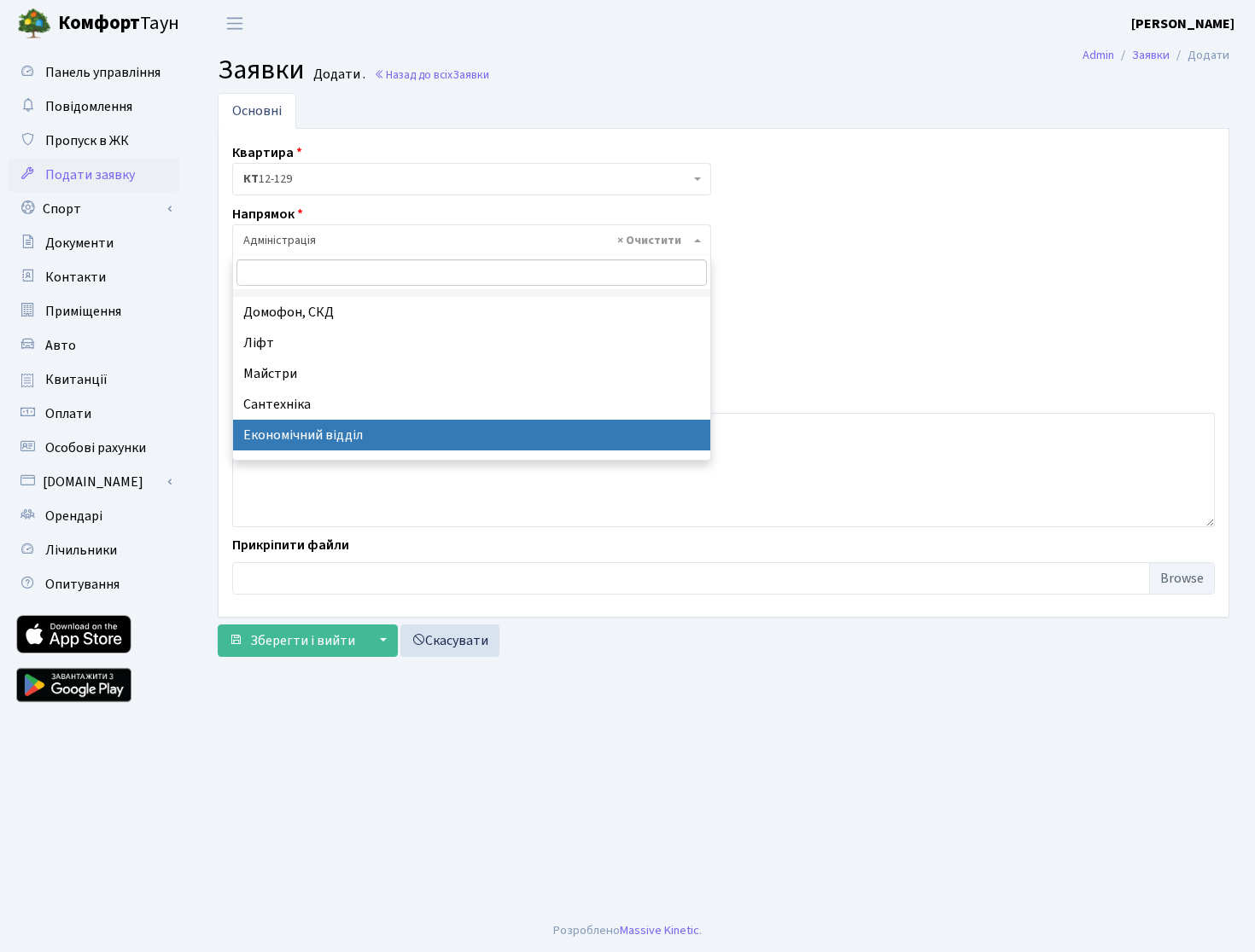
select select "9"
select select
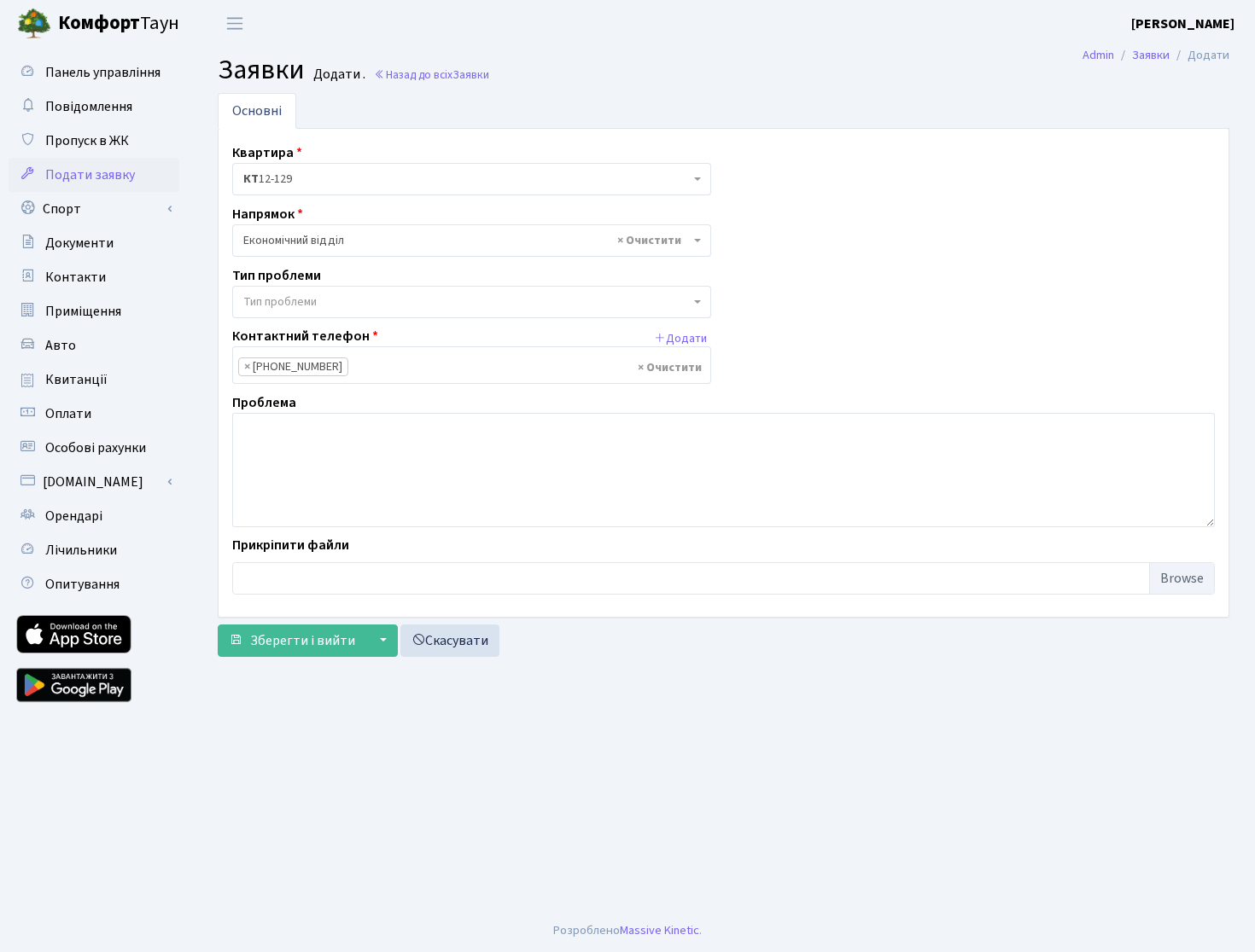
click at [298, 293] on span "Тип проблеми" at bounding box center [280, 302] width 74 height 17
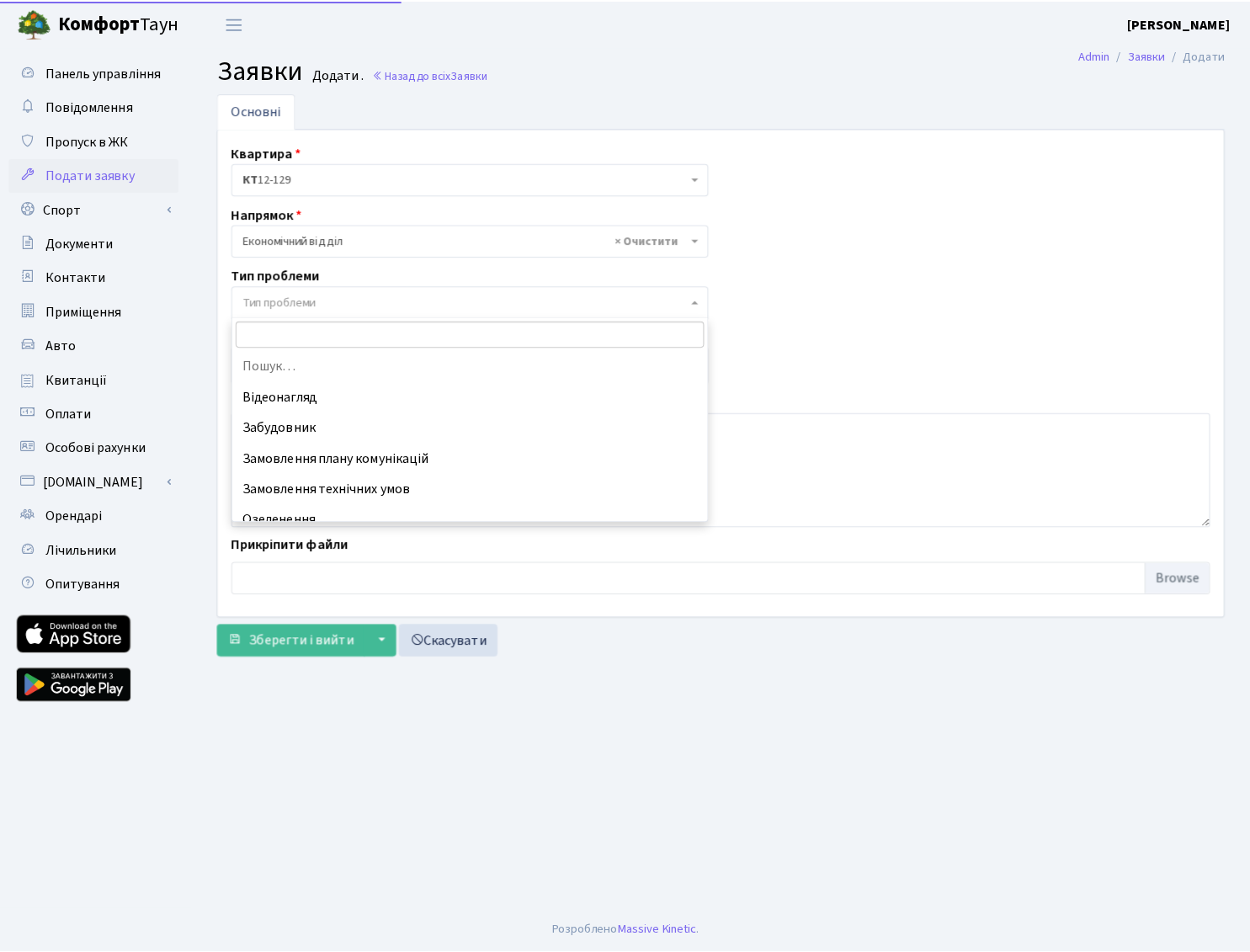
scroll to position [0, 0]
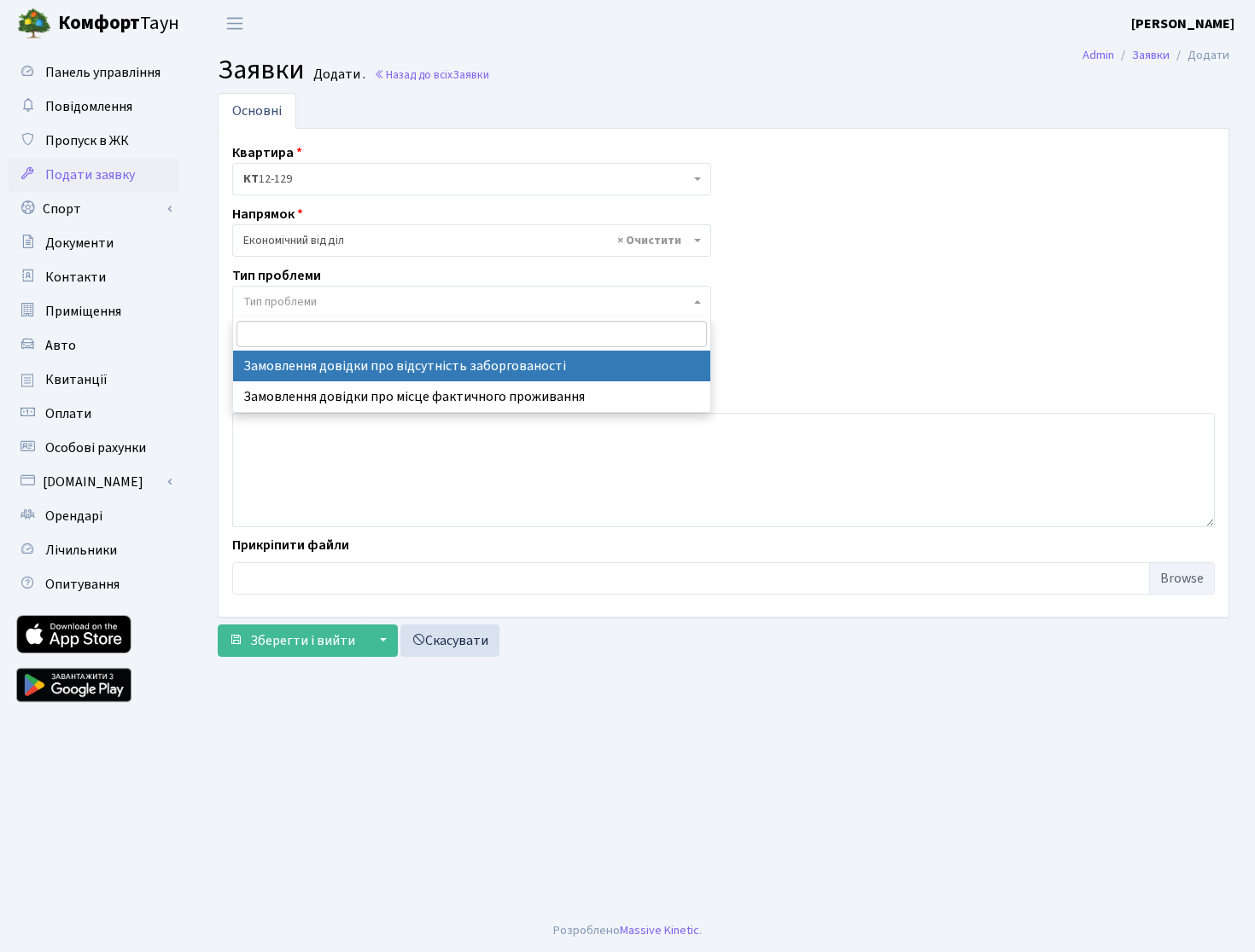
click at [262, 329] on input "search" at bounding box center [471, 334] width 470 height 27
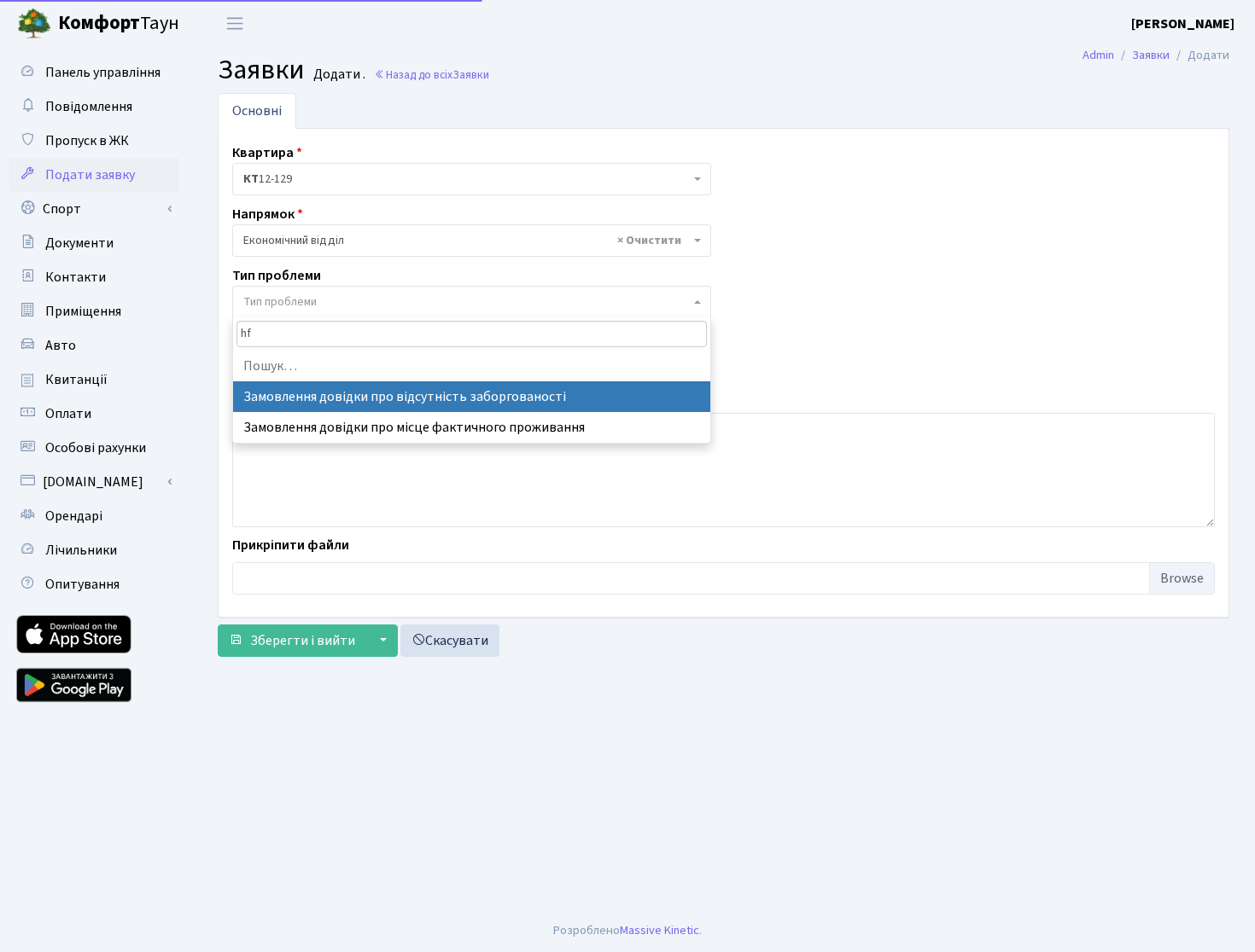
type input "h"
type input "рахунок за електроенергію"
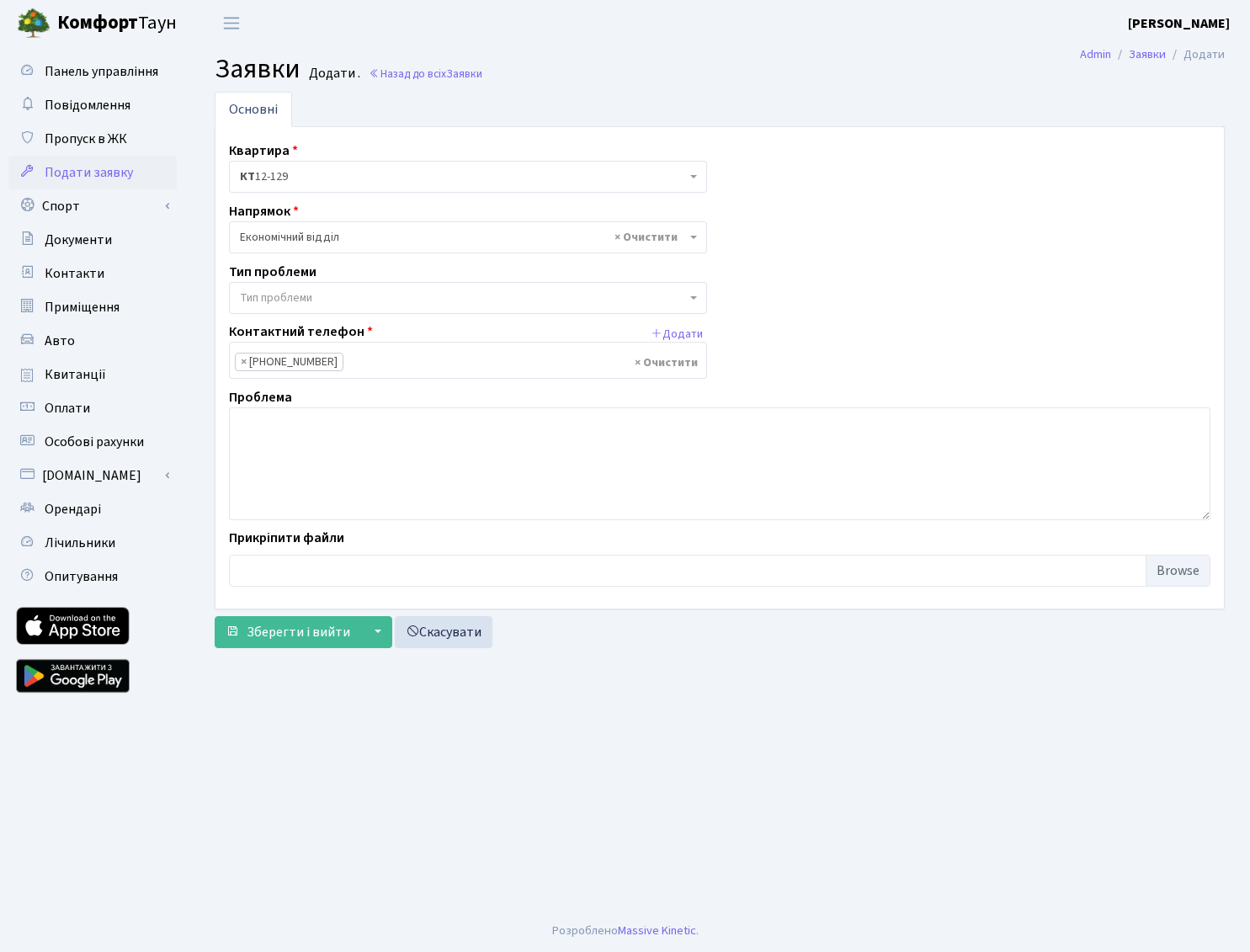
click at [885, 241] on div "Квартира <b>КТ</b>&nbsp;&nbsp;&nbsp;&nbsp;12-129 КТ 12-129 Напрямок - Адміністр…" at bounding box center [719, 367] width 1006 height 454
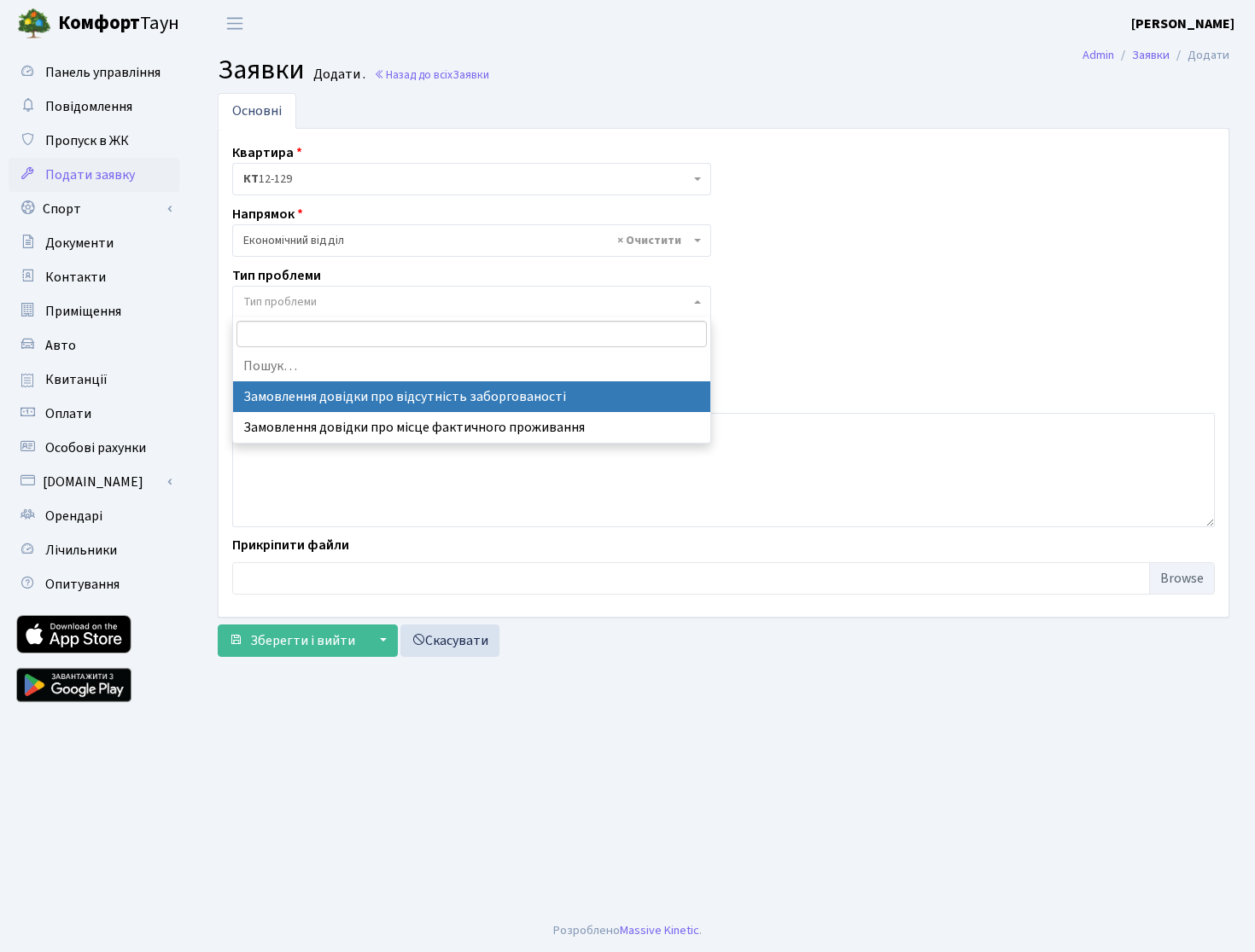
click at [702, 293] on span "Тип проблеми" at bounding box center [471, 302] width 479 height 33
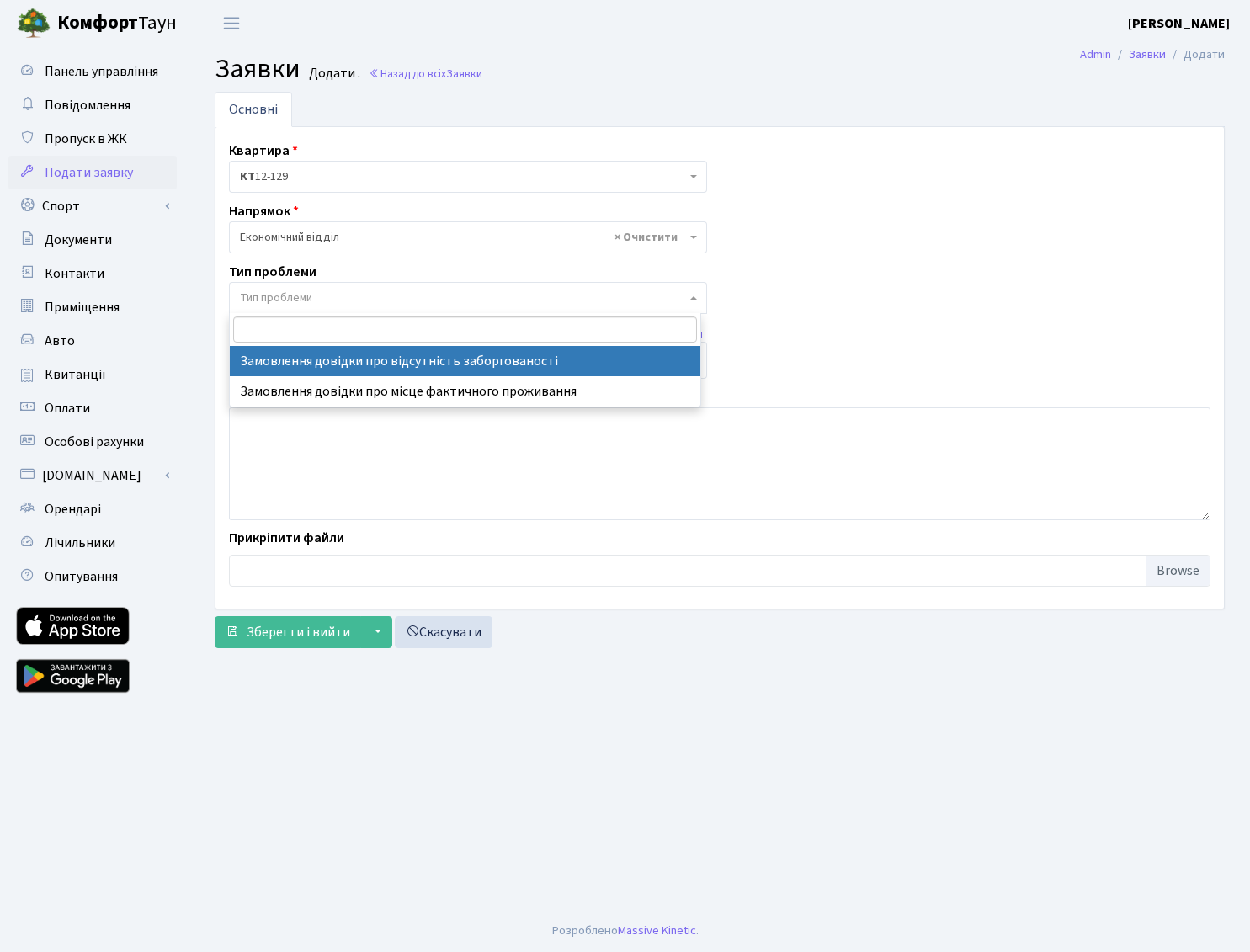
click at [889, 256] on div "Квартира <b>КТ</b>&nbsp;&nbsp;&nbsp;&nbsp;12-129 КТ 12-129 Напрямок - Адміністр…" at bounding box center [719, 367] width 1006 height 454
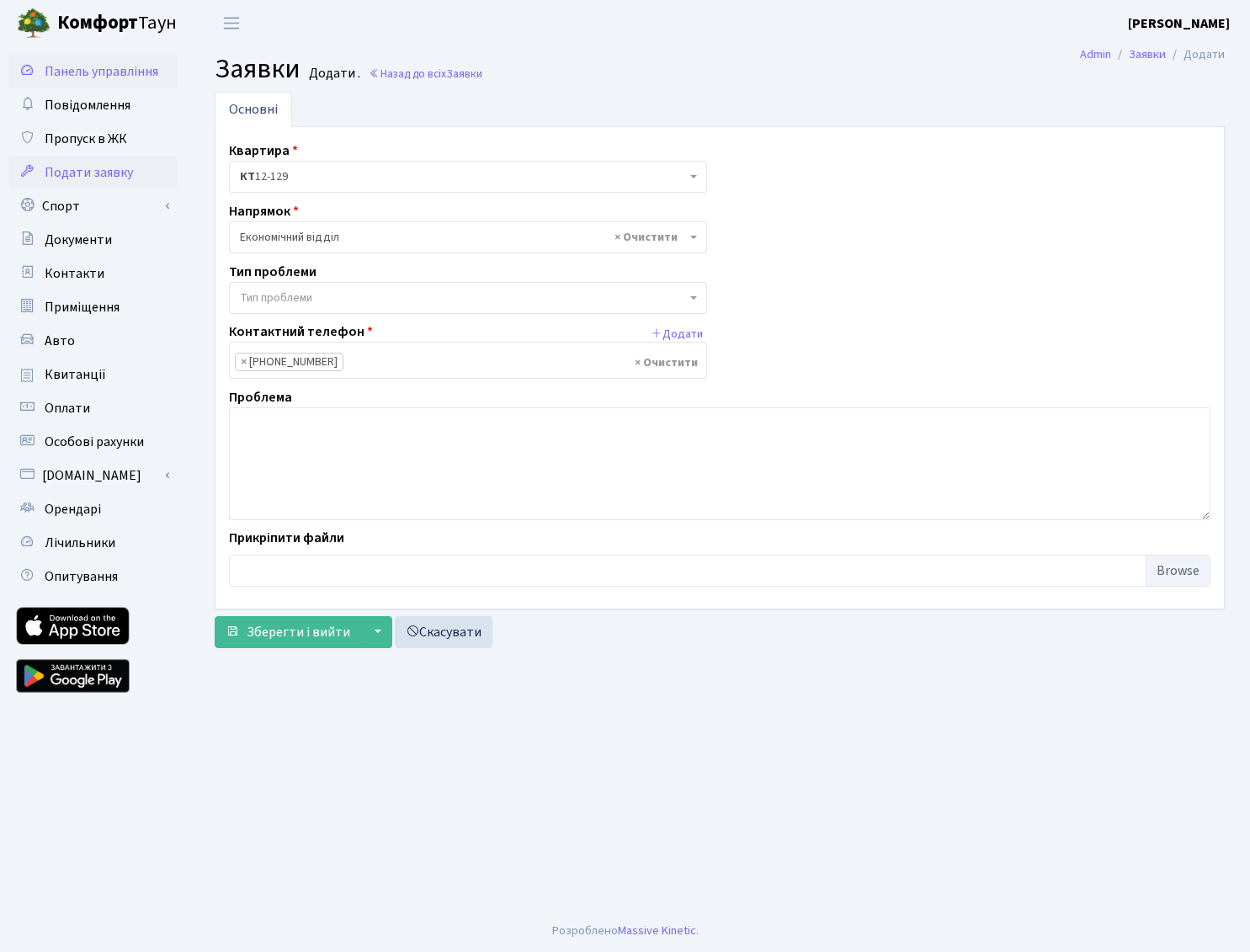
click at [112, 70] on span "Панель управління" at bounding box center [101, 72] width 113 height 19
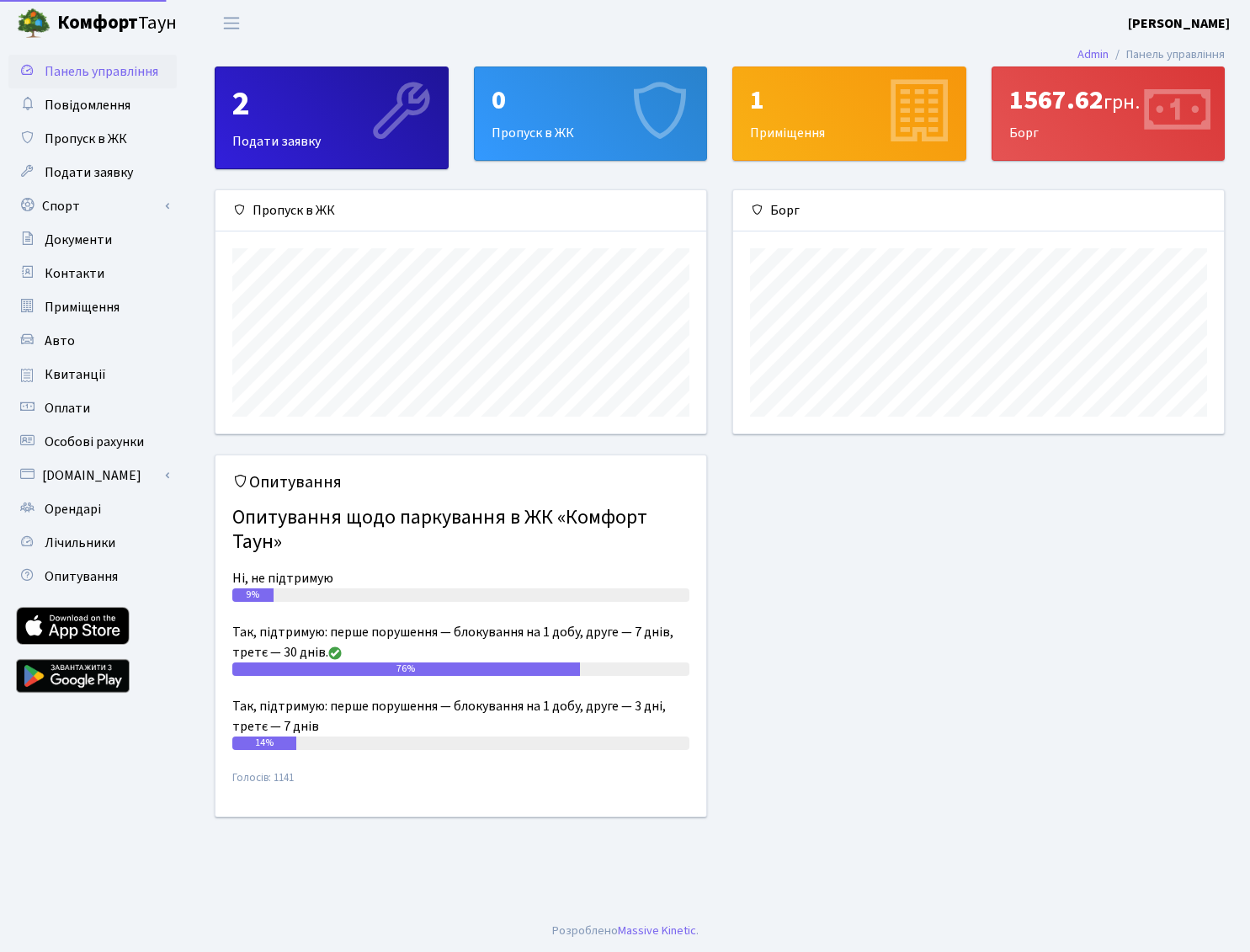
scroll to position [243, 490]
click at [81, 441] on span "Особові рахунки" at bounding box center [94, 442] width 99 height 19
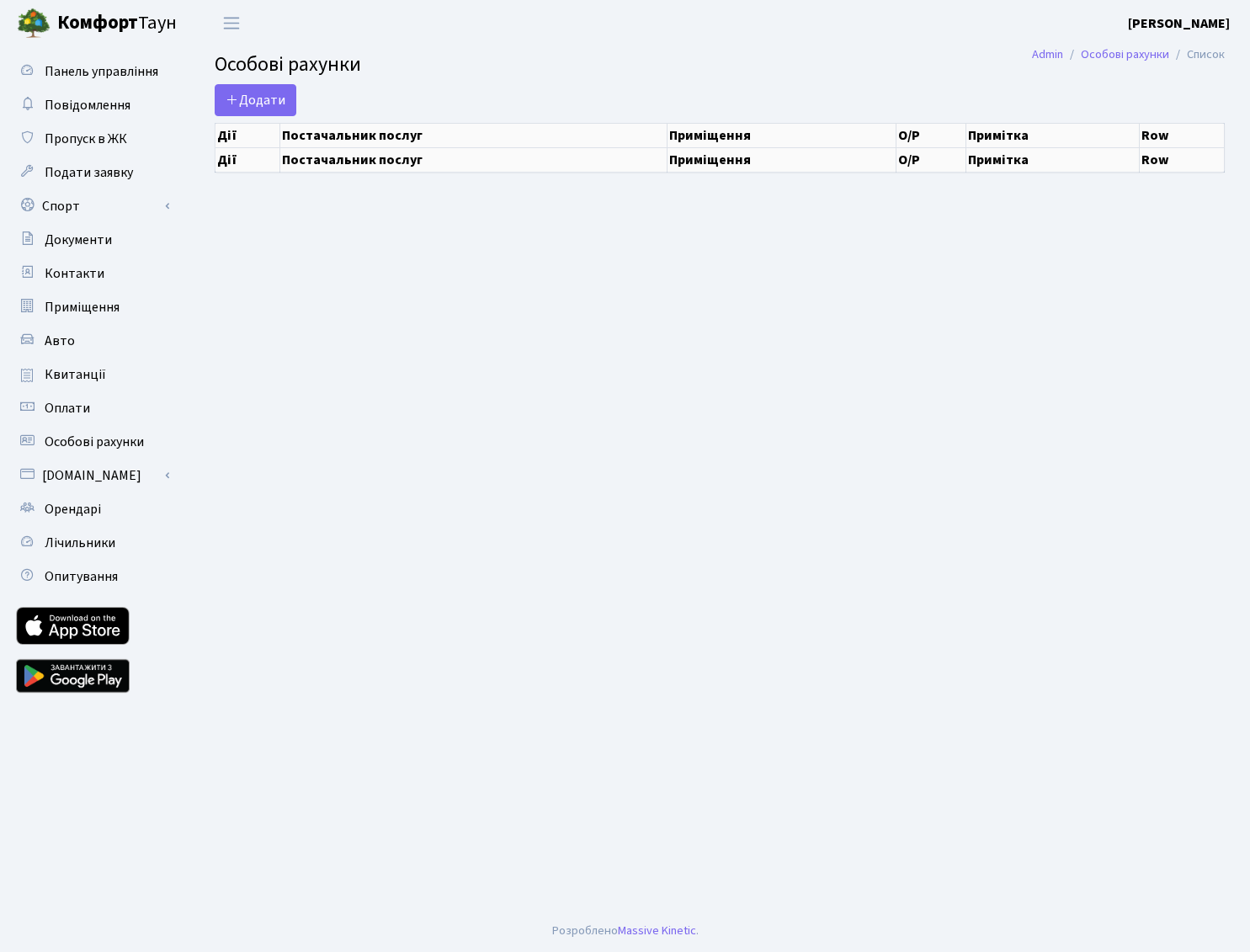
select select "25"
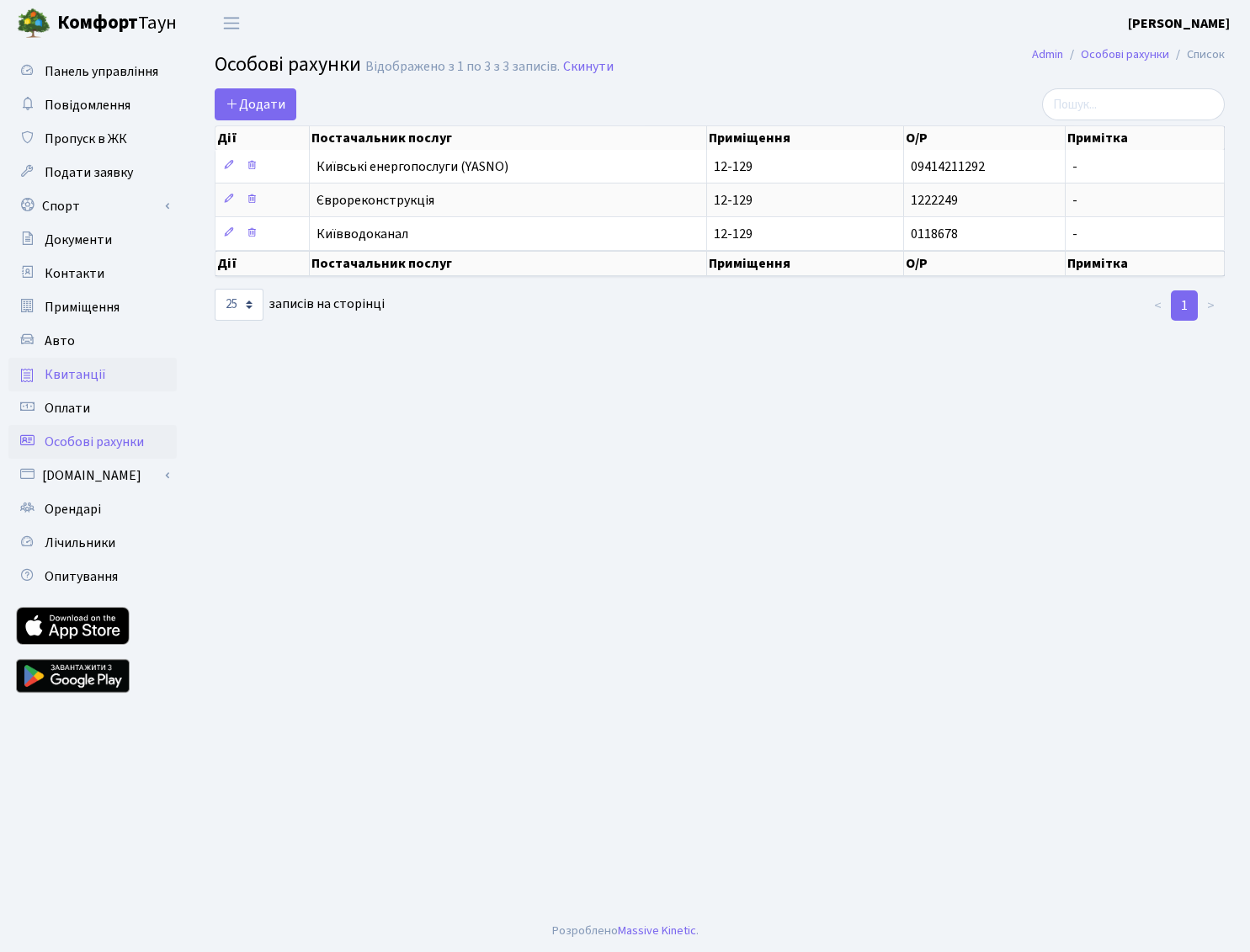
click at [77, 374] on span "Квитанції" at bounding box center [75, 375] width 61 height 19
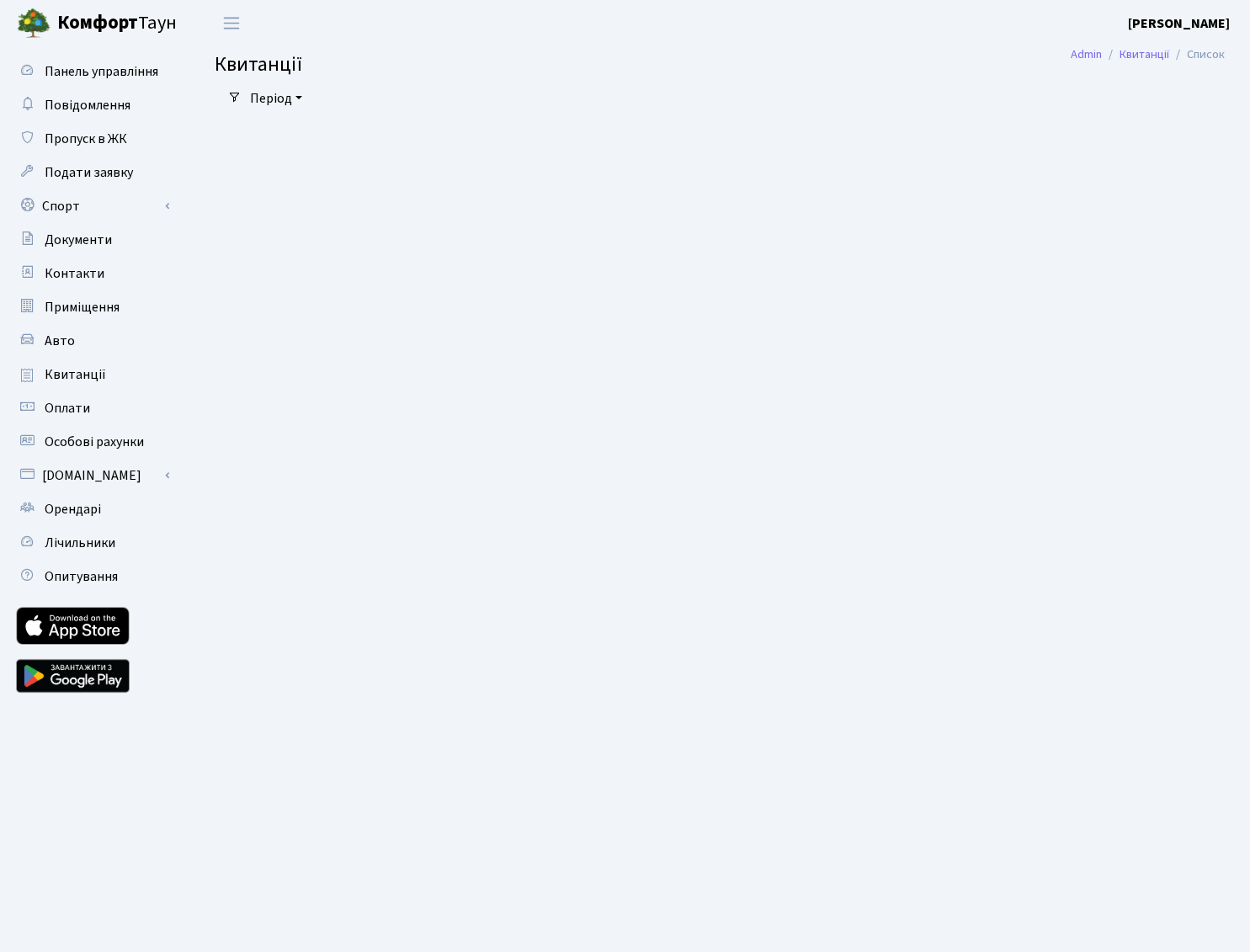
select select "25"
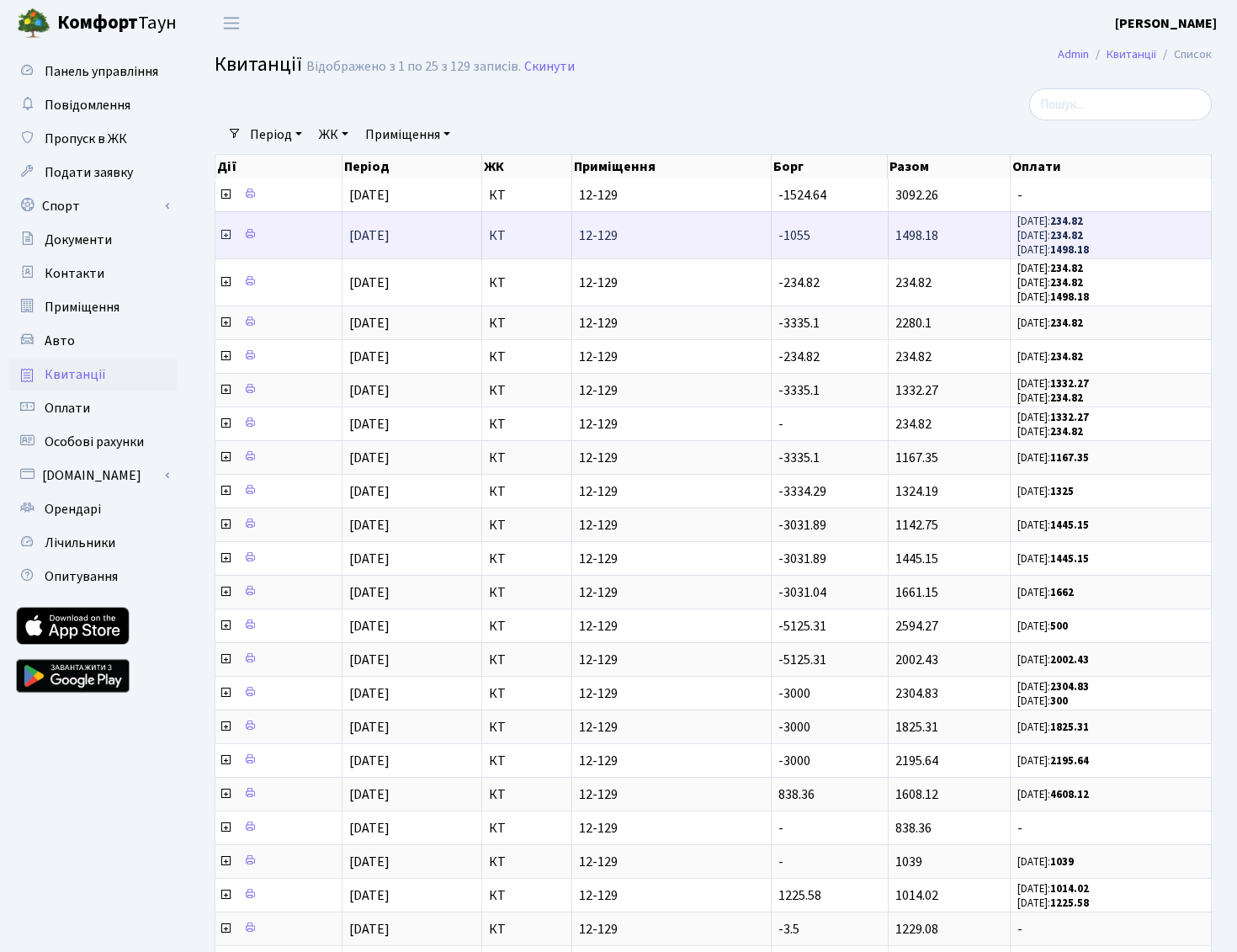
click at [226, 231] on icon at bounding box center [226, 234] width 13 height 13
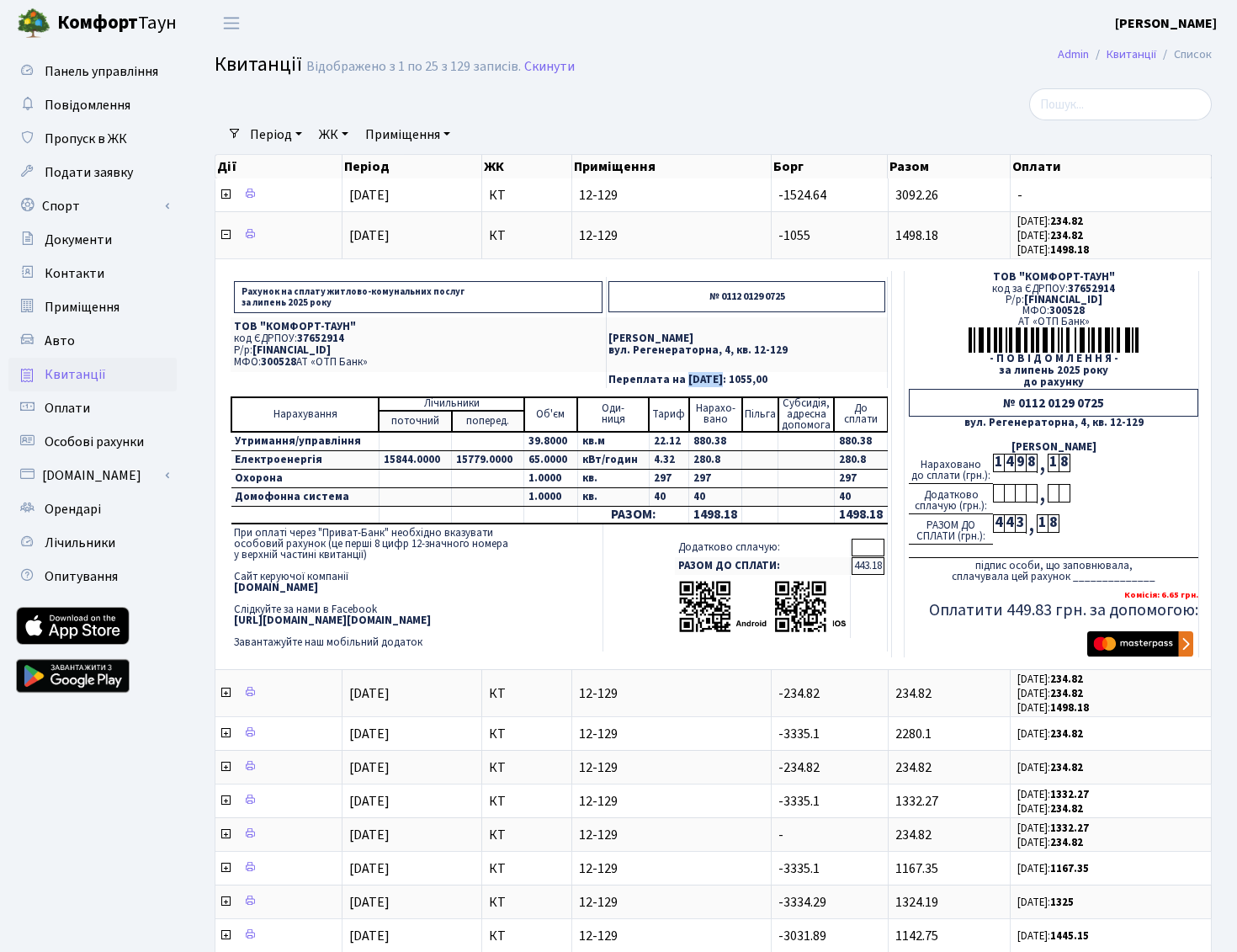
drag, startPoint x: 651, startPoint y: 381, endPoint x: 685, endPoint y: 377, distance: 34.2
click at [685, 377] on p "Переплата на [DATE]: 1055,00" at bounding box center [746, 380] width 277 height 11
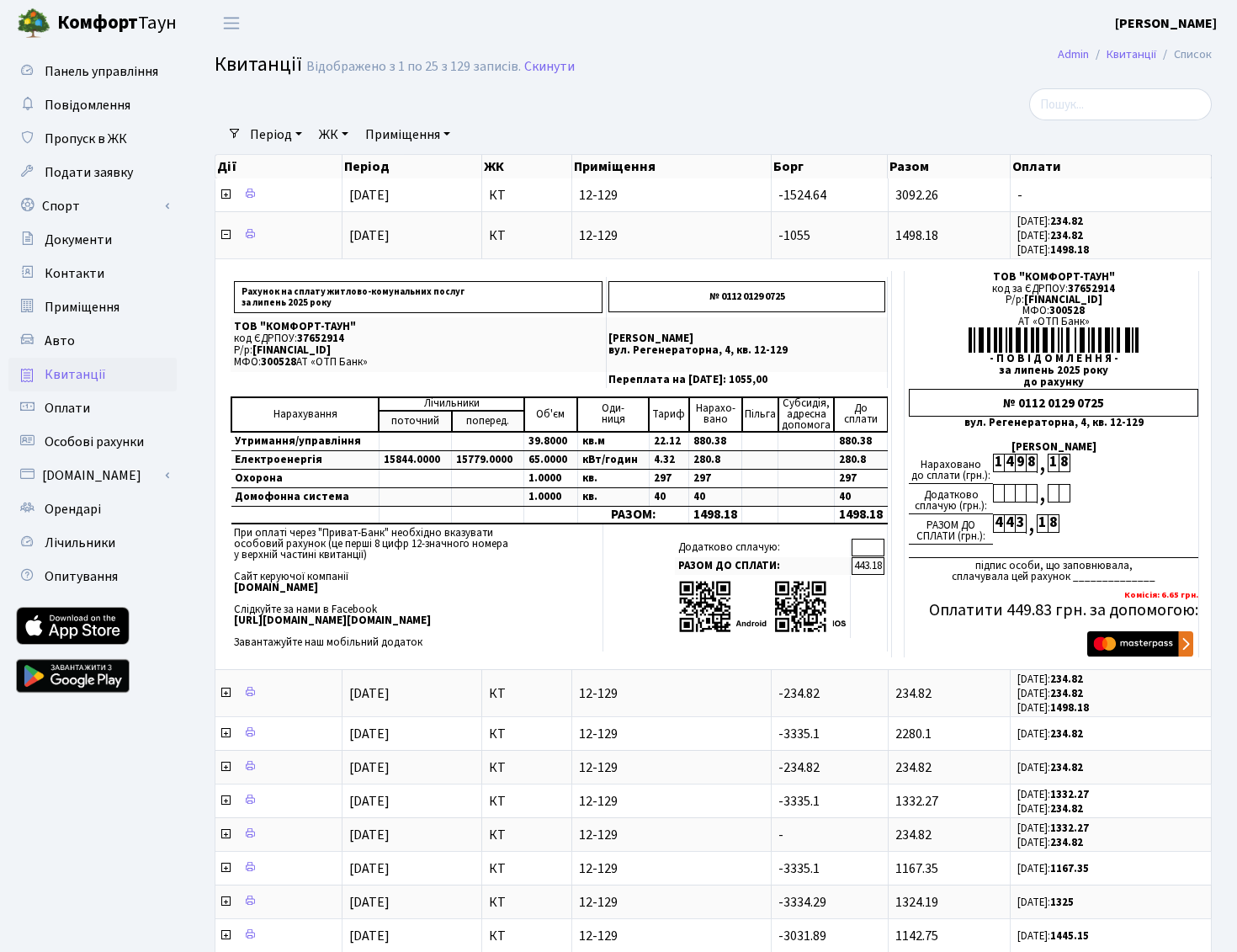
click at [933, 26] on header "[PERSON_NAME] [PERSON_NAME] Мій обліковий запис Вийти" at bounding box center [618, 23] width 1237 height 46
click at [85, 20] on b "Комфорт" at bounding box center [98, 23] width 81 height 27
